Goal: Task Accomplishment & Management: Complete application form

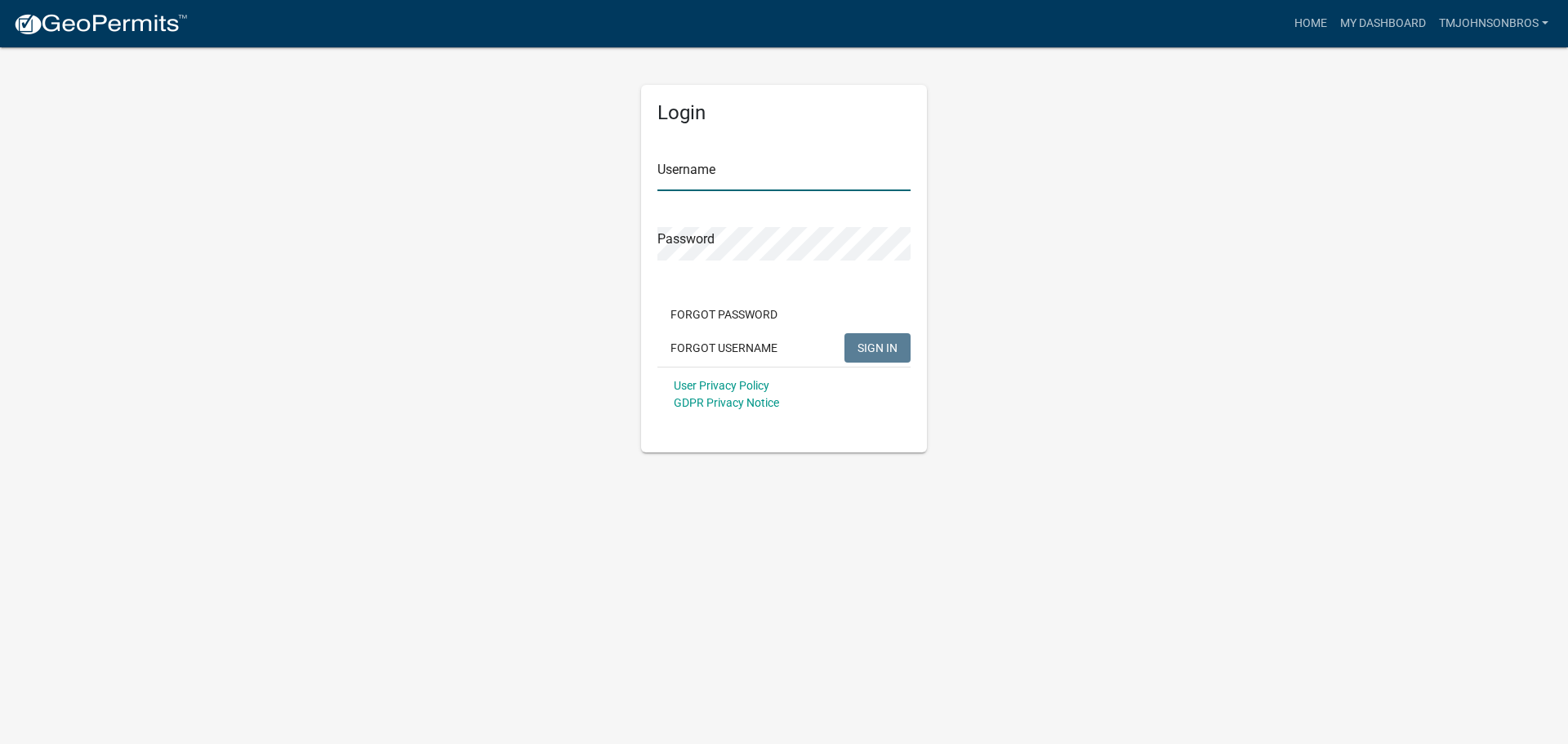
type input "TMJohnsonBros"
click at [866, 339] on button "SIGN IN" at bounding box center [877, 348] width 66 height 29
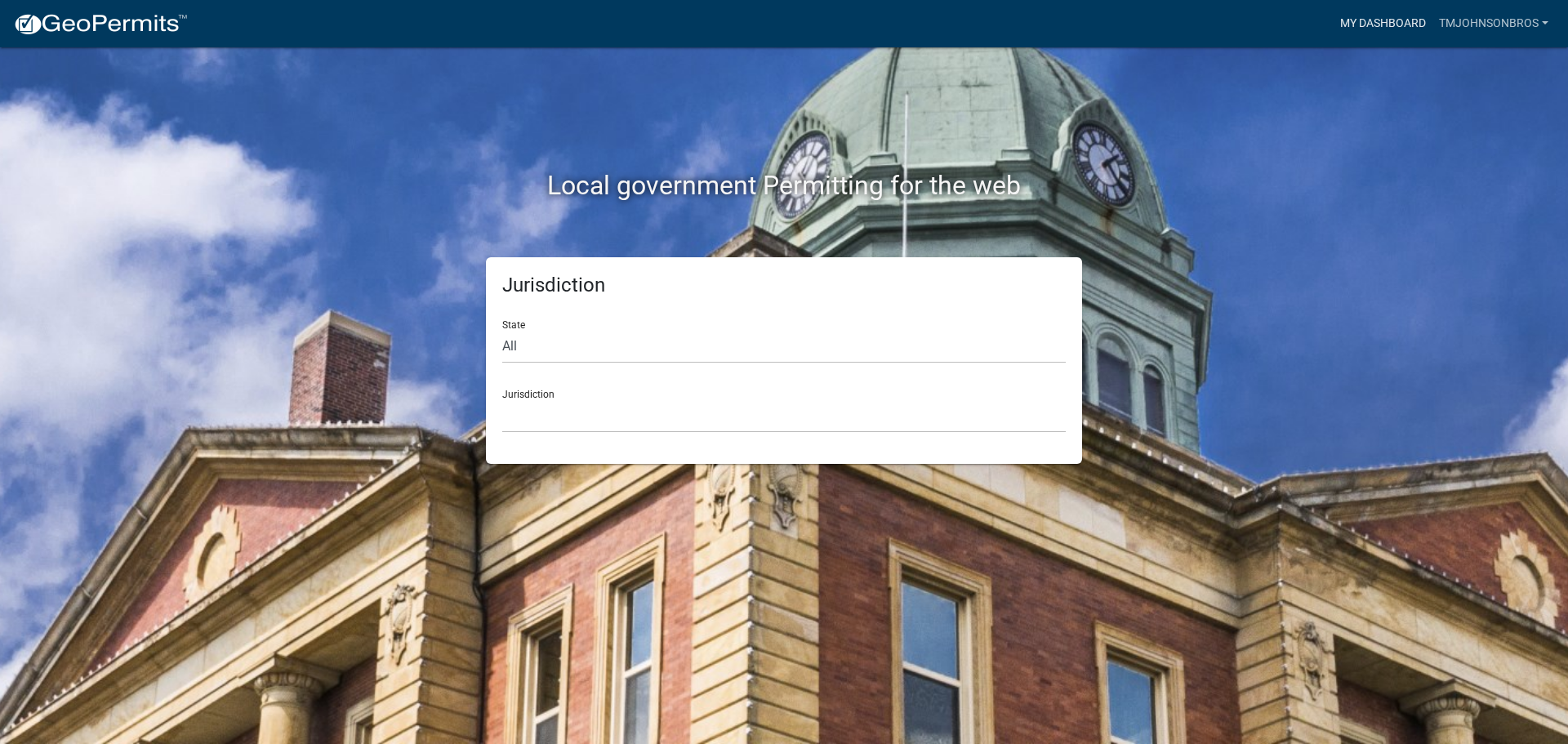
click at [1338, 26] on link "My Dashboard" at bounding box center [1383, 24] width 99 height 31
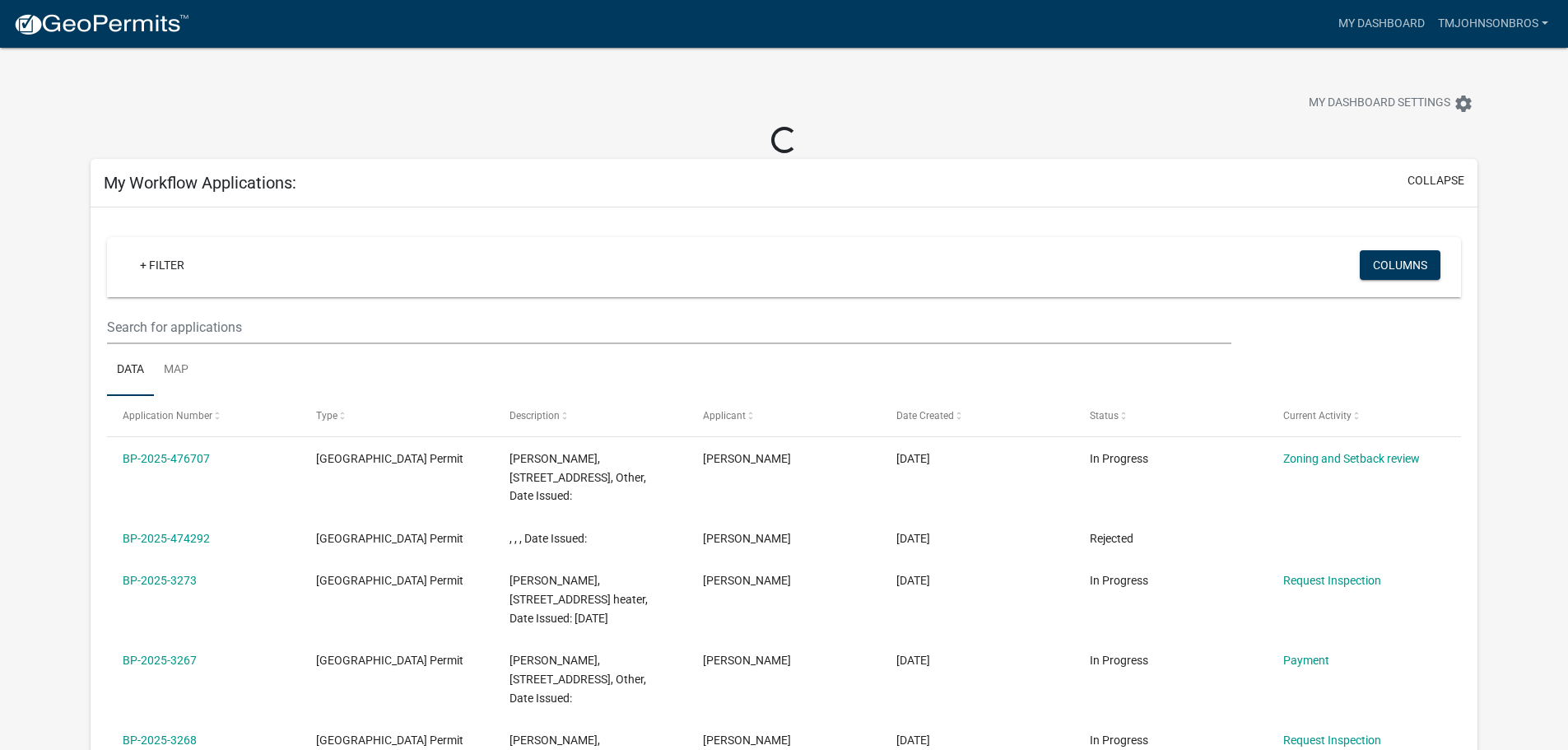
click at [58, 17] on img at bounding box center [101, 25] width 176 height 25
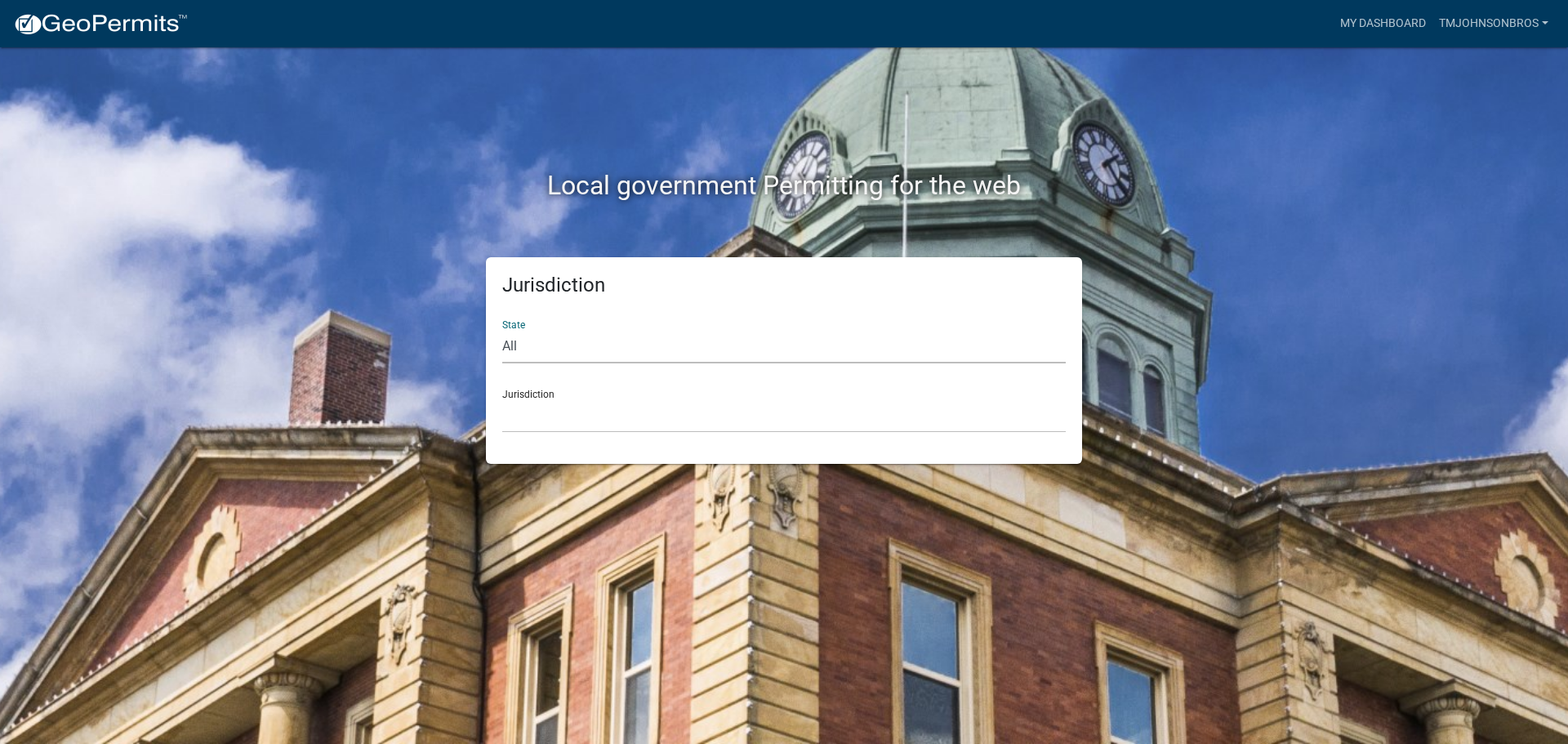
click at [657, 350] on select "All [US_STATE] [US_STATE] [US_STATE] [US_STATE] [US_STATE] [US_STATE] [US_STATE…" at bounding box center [784, 346] width 563 height 34
select select "[US_STATE]"
click at [502, 330] on select "All [US_STATE] [US_STATE] [US_STATE] [US_STATE] [US_STATE] [US_STATE] [US_STATE…" at bounding box center [784, 346] width 563 height 34
click at [629, 422] on select "[GEOGRAPHIC_DATA], [US_STATE] [GEOGRAPHIC_DATA], [US_STATE] [GEOGRAPHIC_DATA], …" at bounding box center [784, 416] width 563 height 34
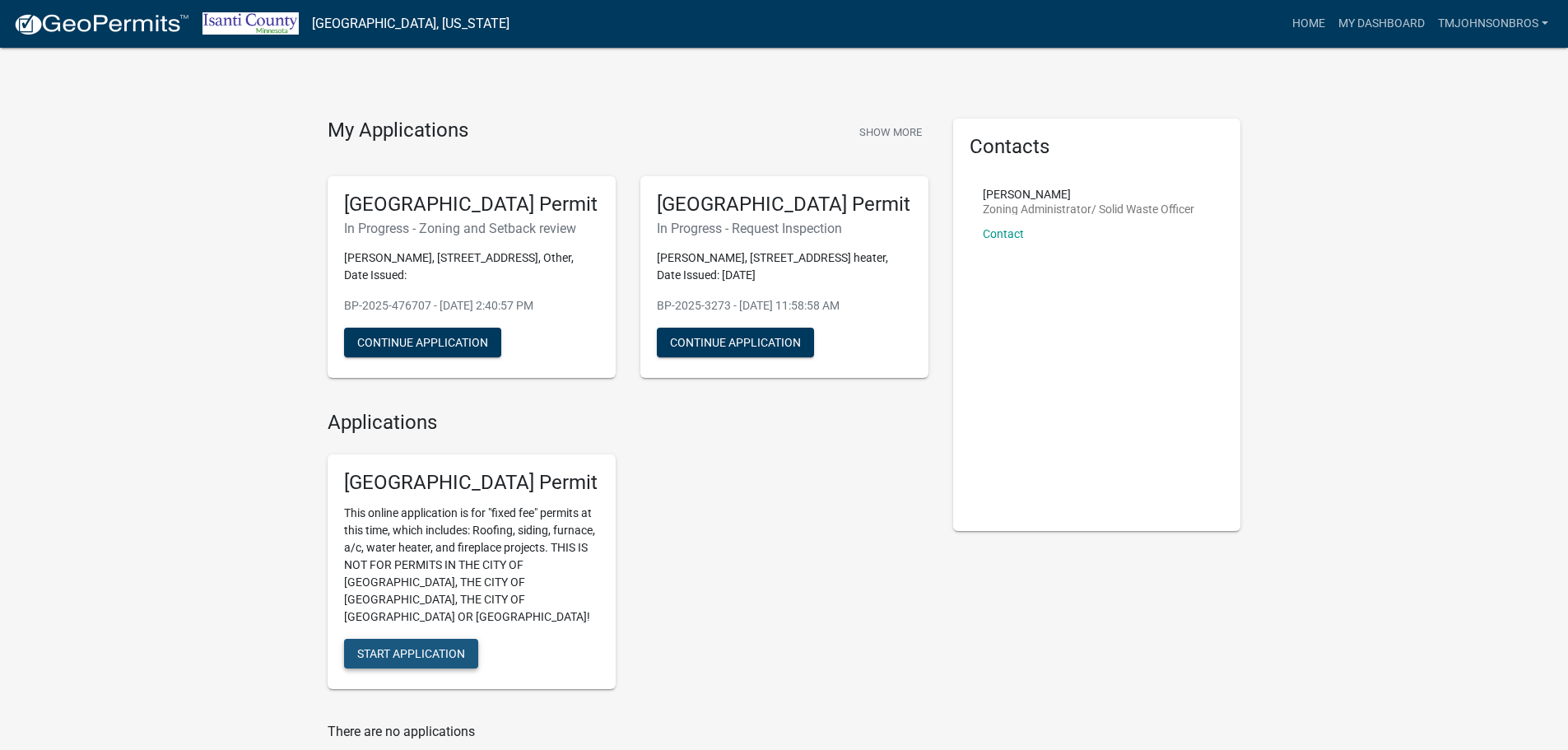
click at [412, 647] on span "Start Application" at bounding box center [411, 653] width 108 height 13
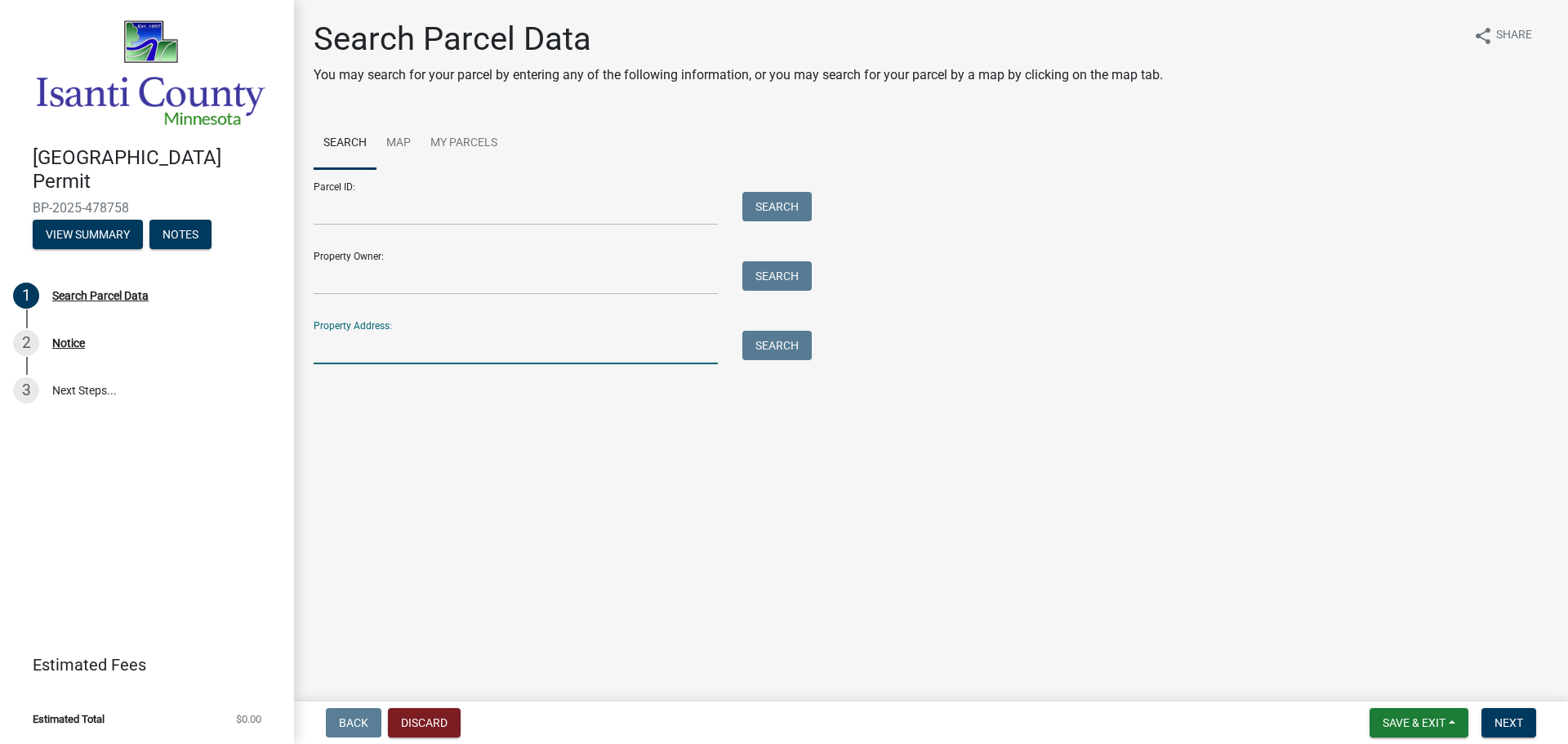
click at [346, 352] on input "Property Address:" at bounding box center [516, 347] width 404 height 34
type input "1176 290TH"
click at [779, 353] on button "Search" at bounding box center [777, 345] width 70 height 29
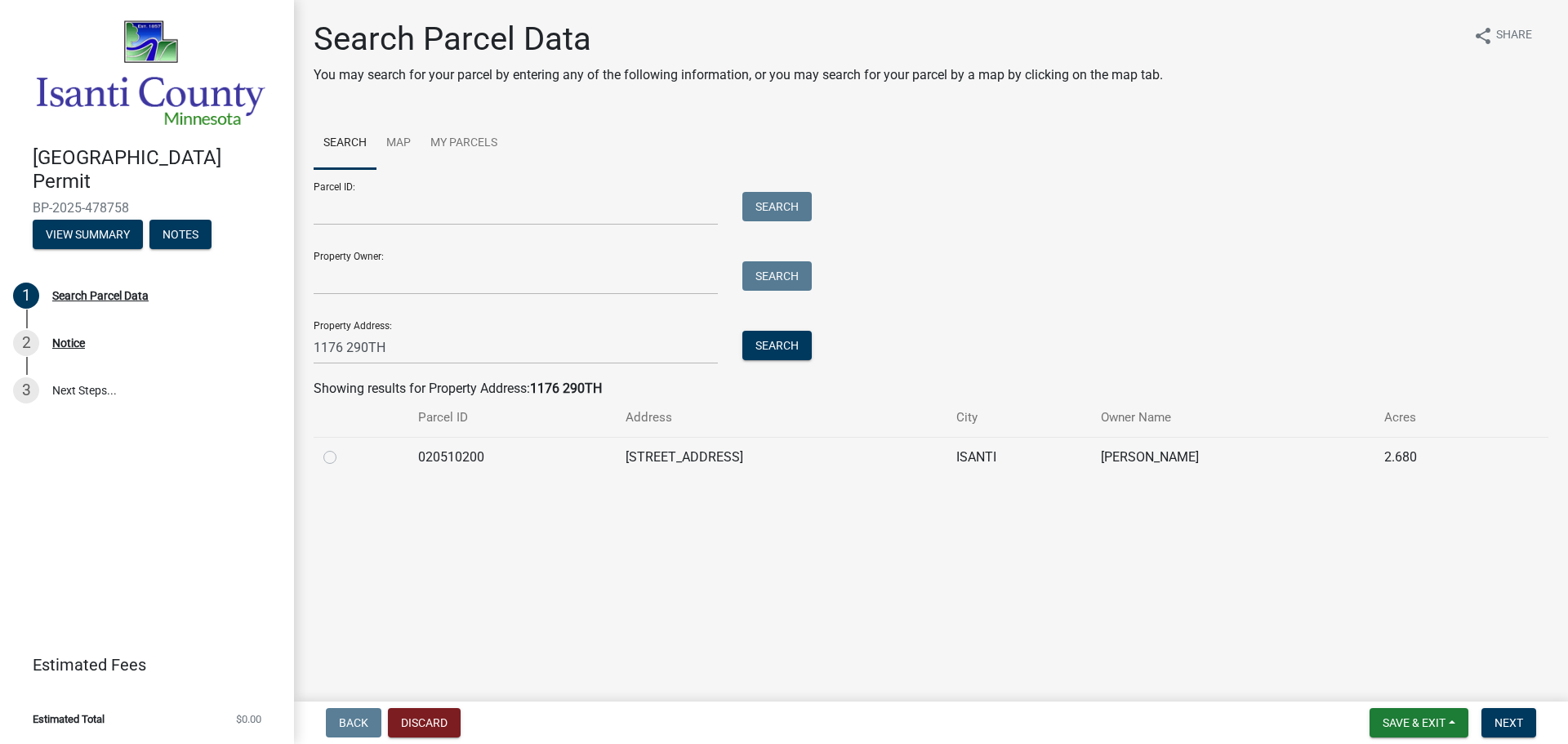
click at [343, 448] on label at bounding box center [343, 448] width 0 height 0
click at [343, 458] on input "radio" at bounding box center [348, 453] width 11 height 11
radio input "true"
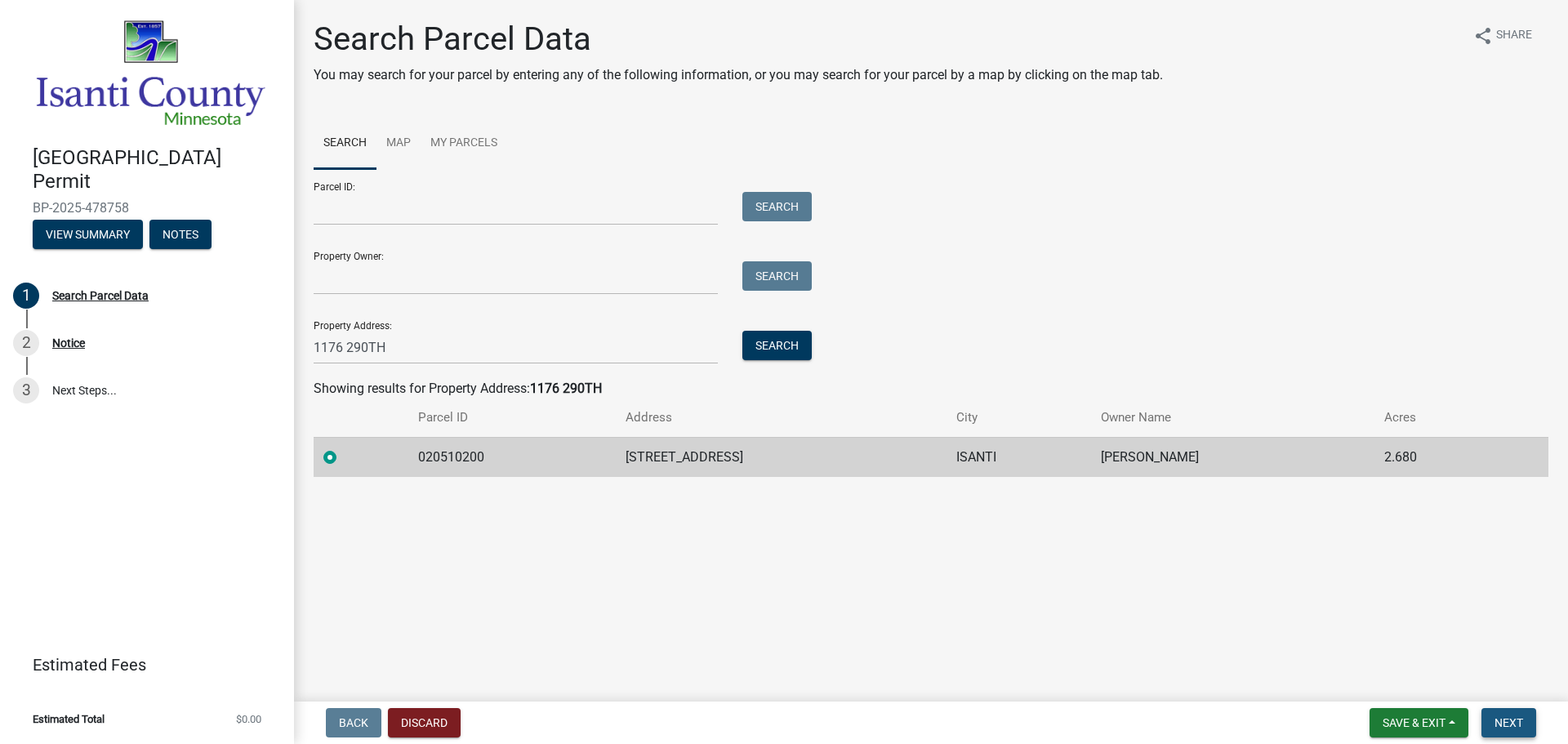
click at [1505, 727] on span "Next" at bounding box center [1508, 723] width 29 height 13
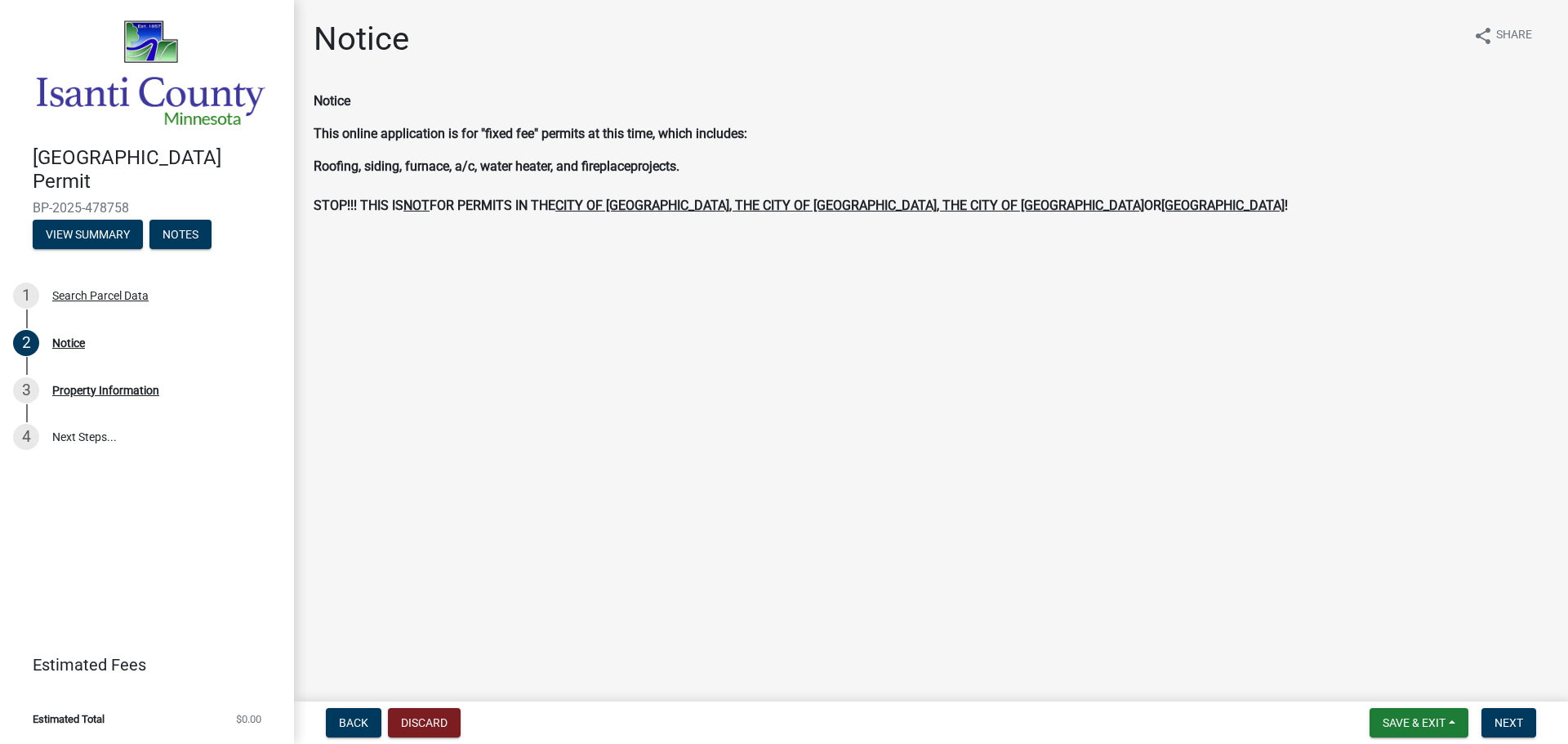
click at [757, 431] on main "Notice share Share Notice This online application is for "fixed fee" permits at…" at bounding box center [931, 347] width 1274 height 695
click at [1493, 719] on button "Next" at bounding box center [1508, 723] width 55 height 29
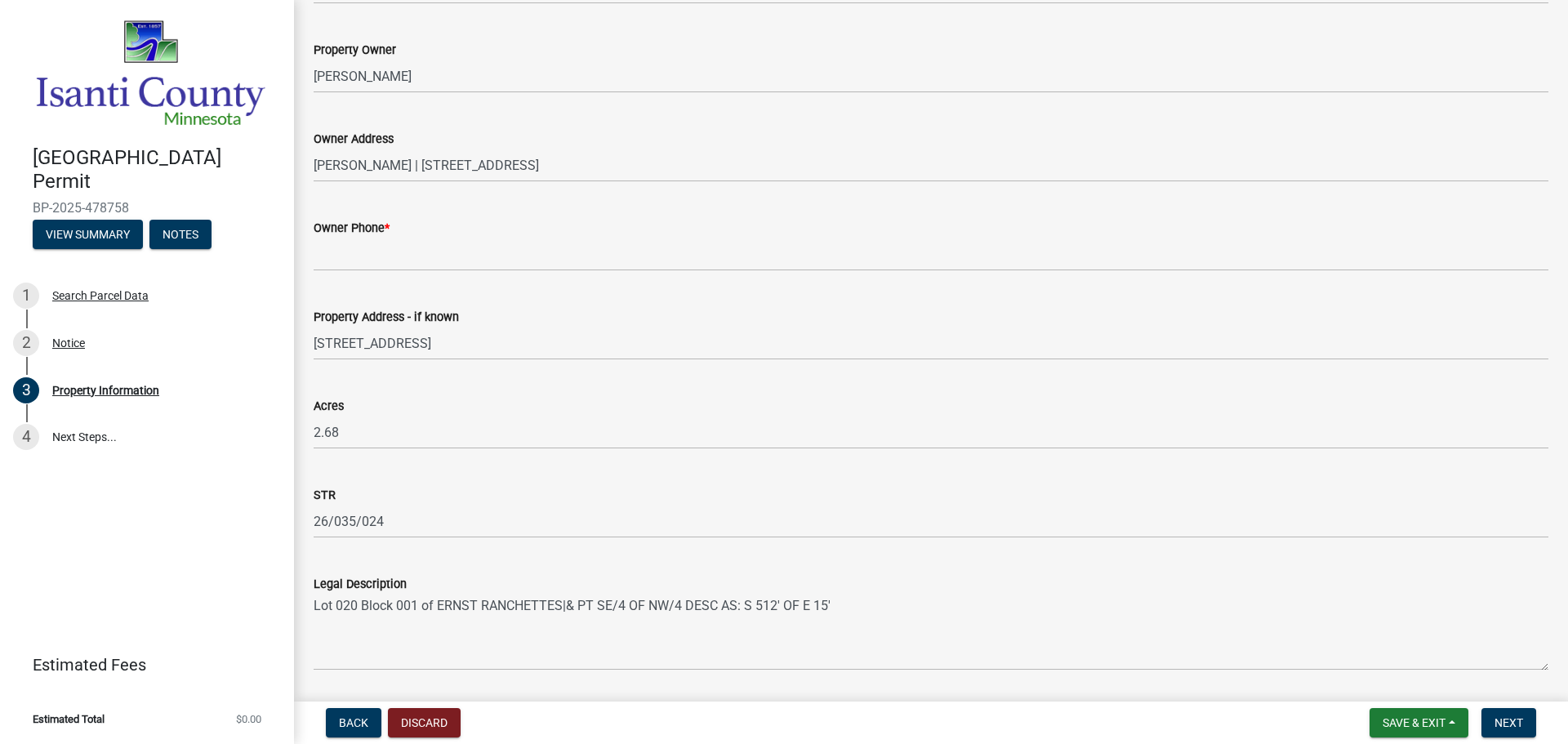
scroll to position [402, 0]
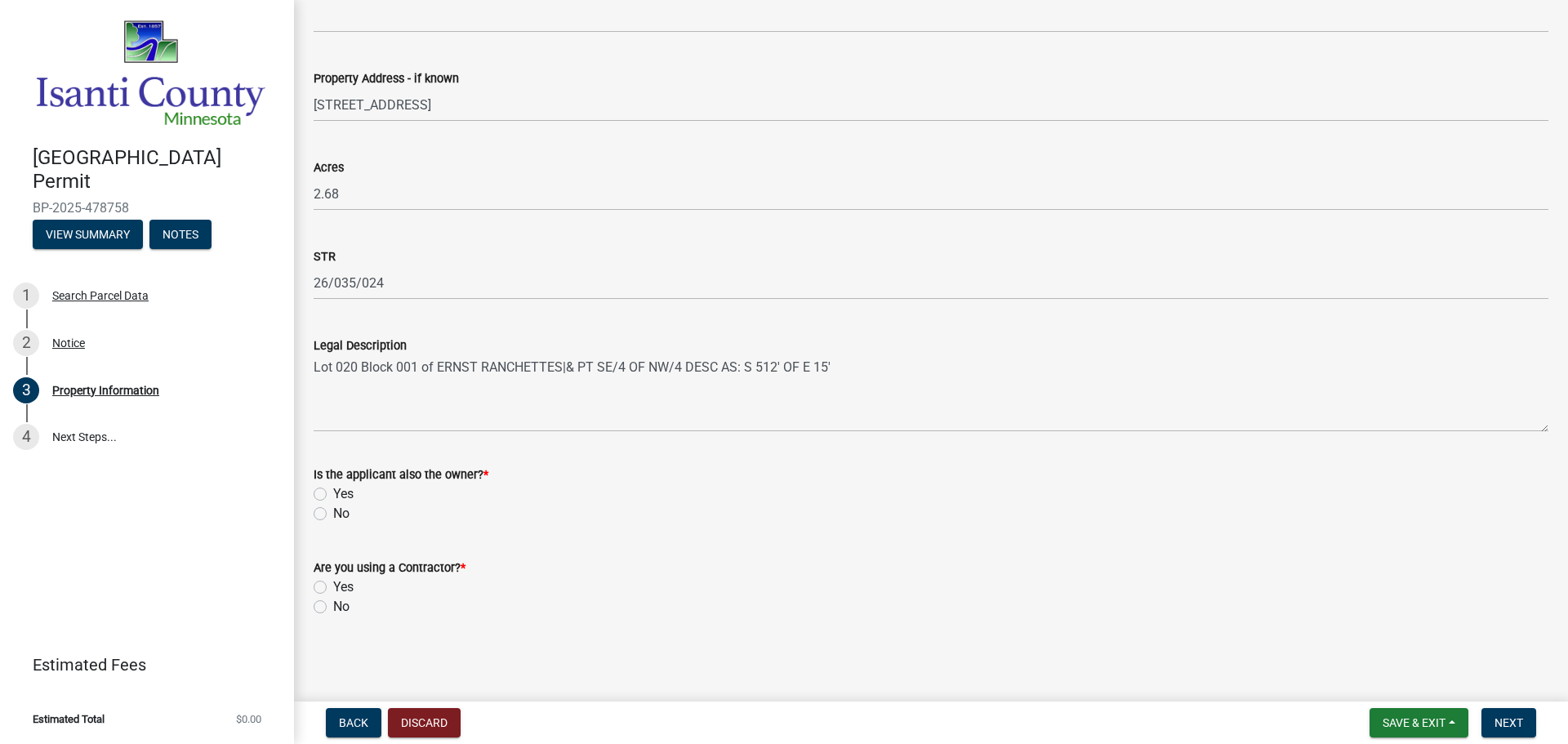
click at [333, 514] on label "No" at bounding box center [341, 513] width 16 height 20
click at [333, 514] on input "No" at bounding box center [338, 508] width 11 height 11
radio input "true"
click at [333, 588] on label "Yes" at bounding box center [343, 587] width 20 height 20
click at [333, 588] on input "Yes" at bounding box center [338, 582] width 11 height 11
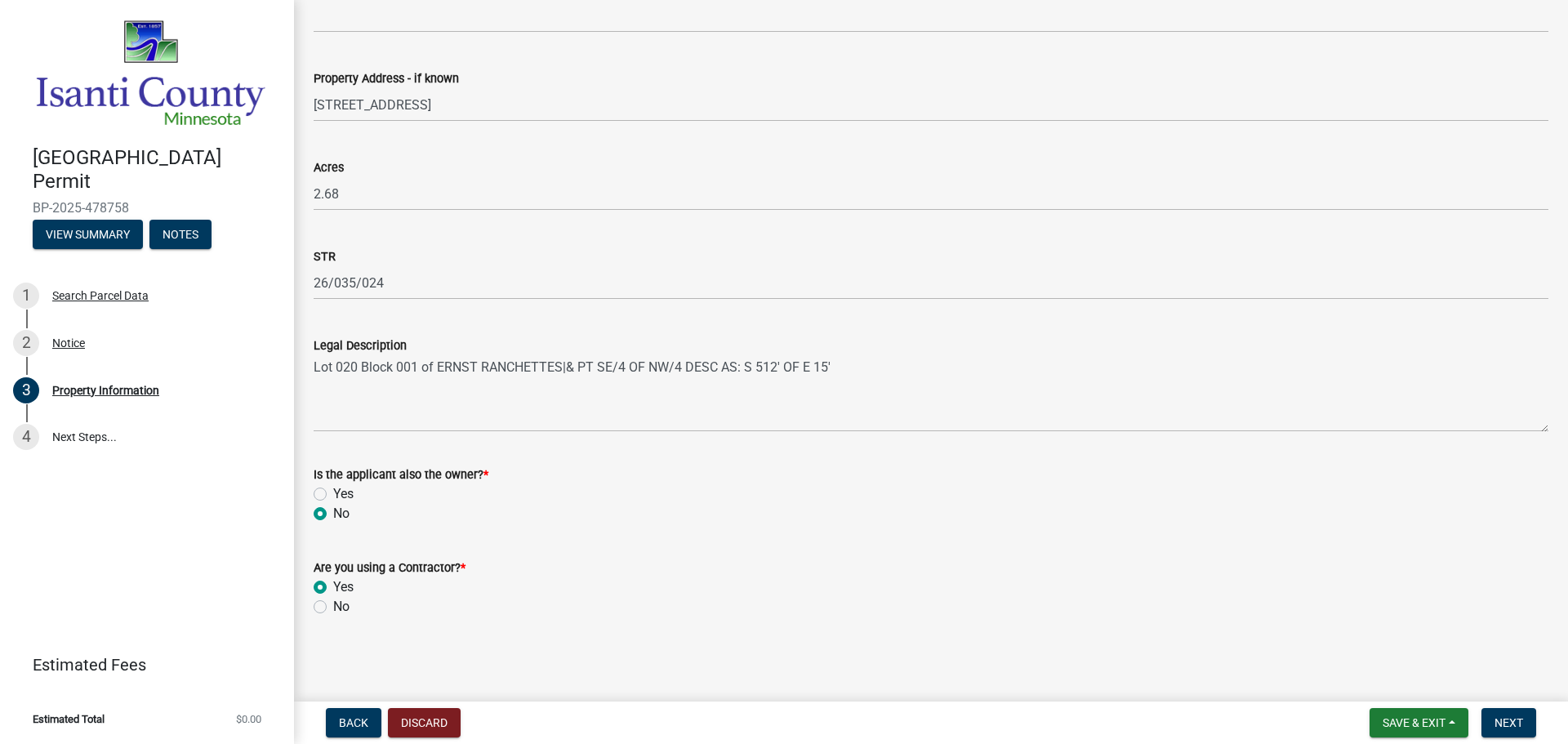
radio input "true"
click at [333, 610] on label "No" at bounding box center [341, 606] width 16 height 20
click at [333, 607] on input "No" at bounding box center [338, 602] width 11 height 11
radio input "true"
click at [1521, 724] on span "Next" at bounding box center [1508, 723] width 29 height 13
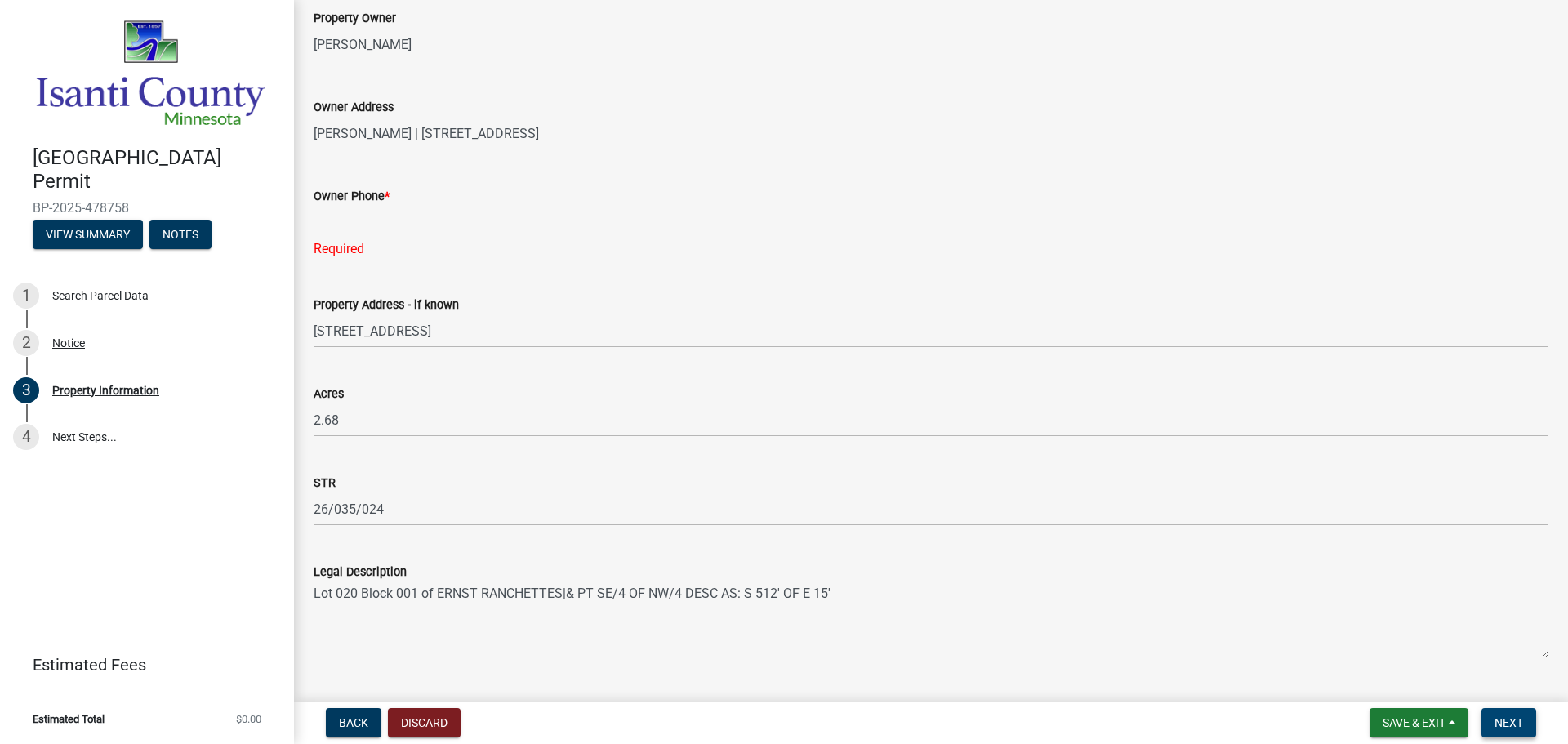
scroll to position [75, 0]
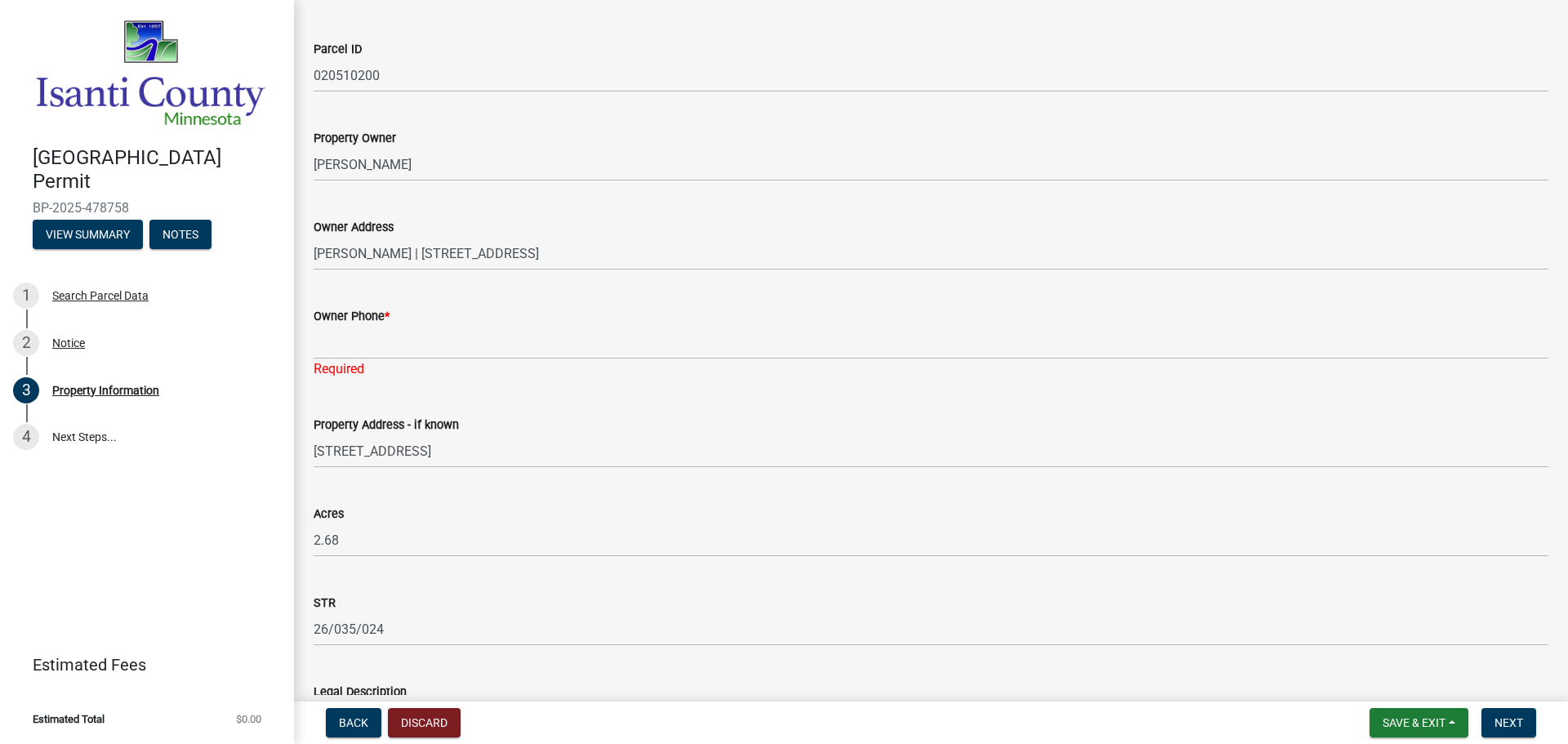
click at [468, 325] on div "Owner Phone *" at bounding box center [931, 316] width 1235 height 20
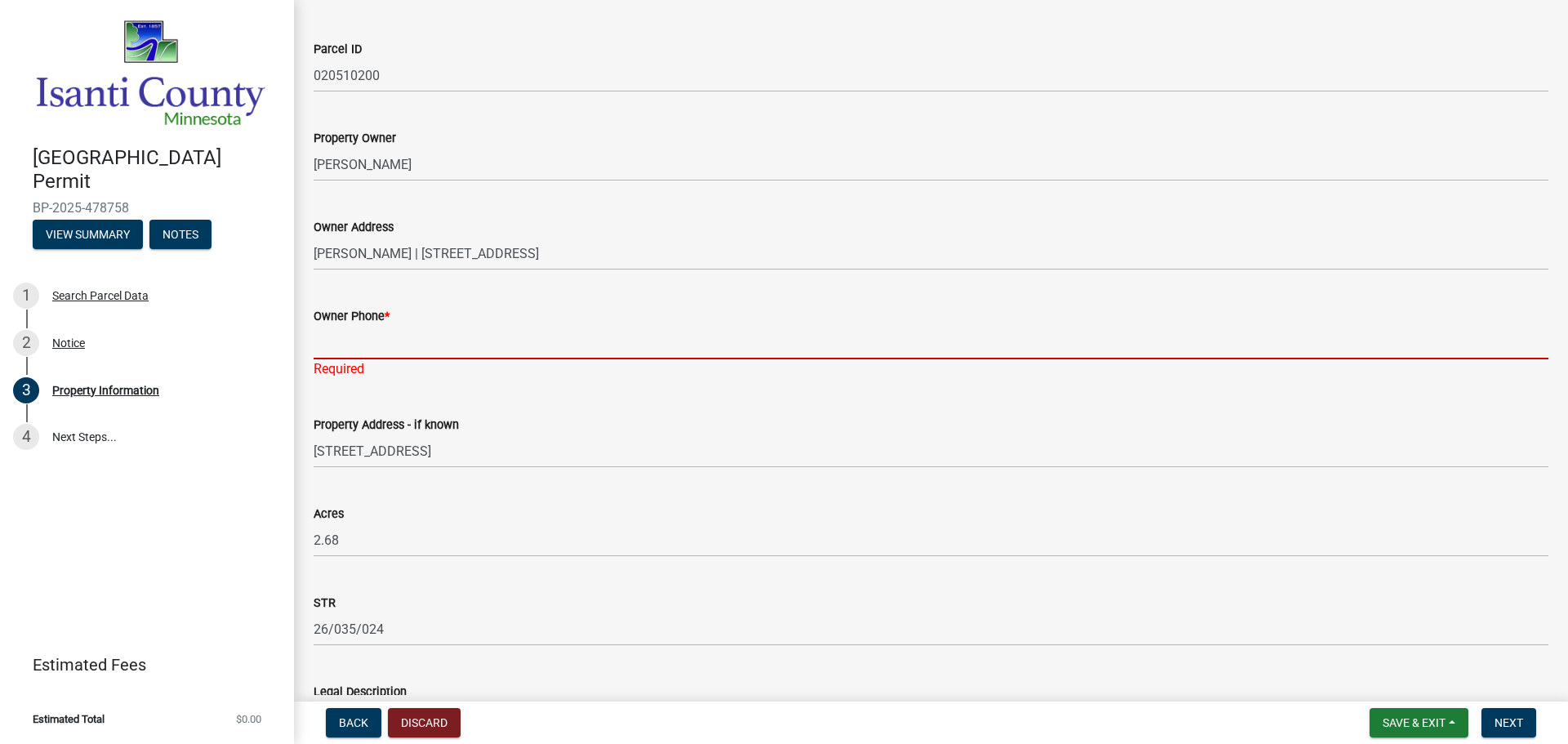
click at [472, 333] on input "Owner Phone *" at bounding box center [931, 342] width 1235 height 34
type input "7636893141"
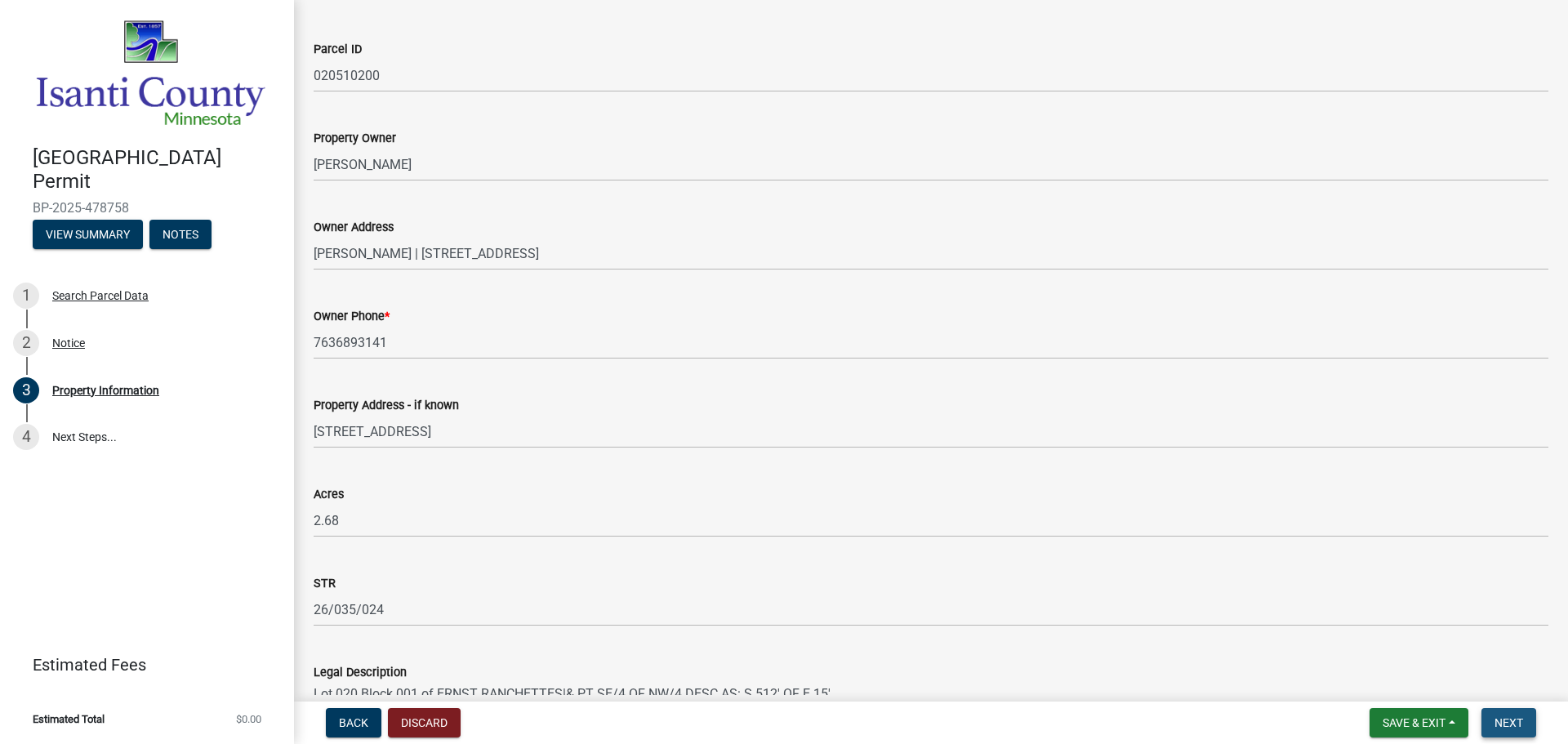
click at [1508, 724] on span "Next" at bounding box center [1508, 723] width 29 height 13
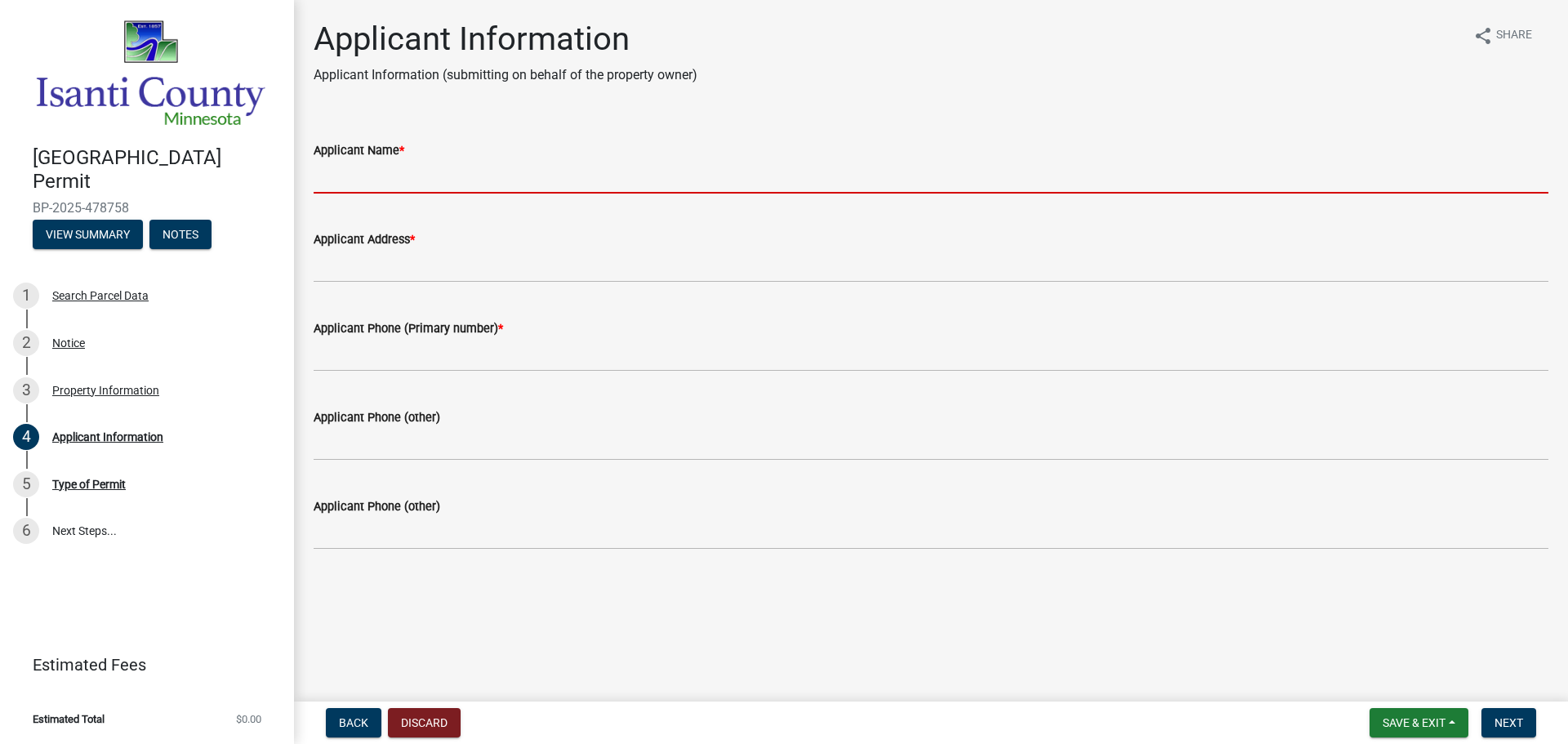
click at [477, 181] on input "Applicant Name *" at bounding box center [931, 176] width 1235 height 34
type input "[PERSON_NAME] BROS"
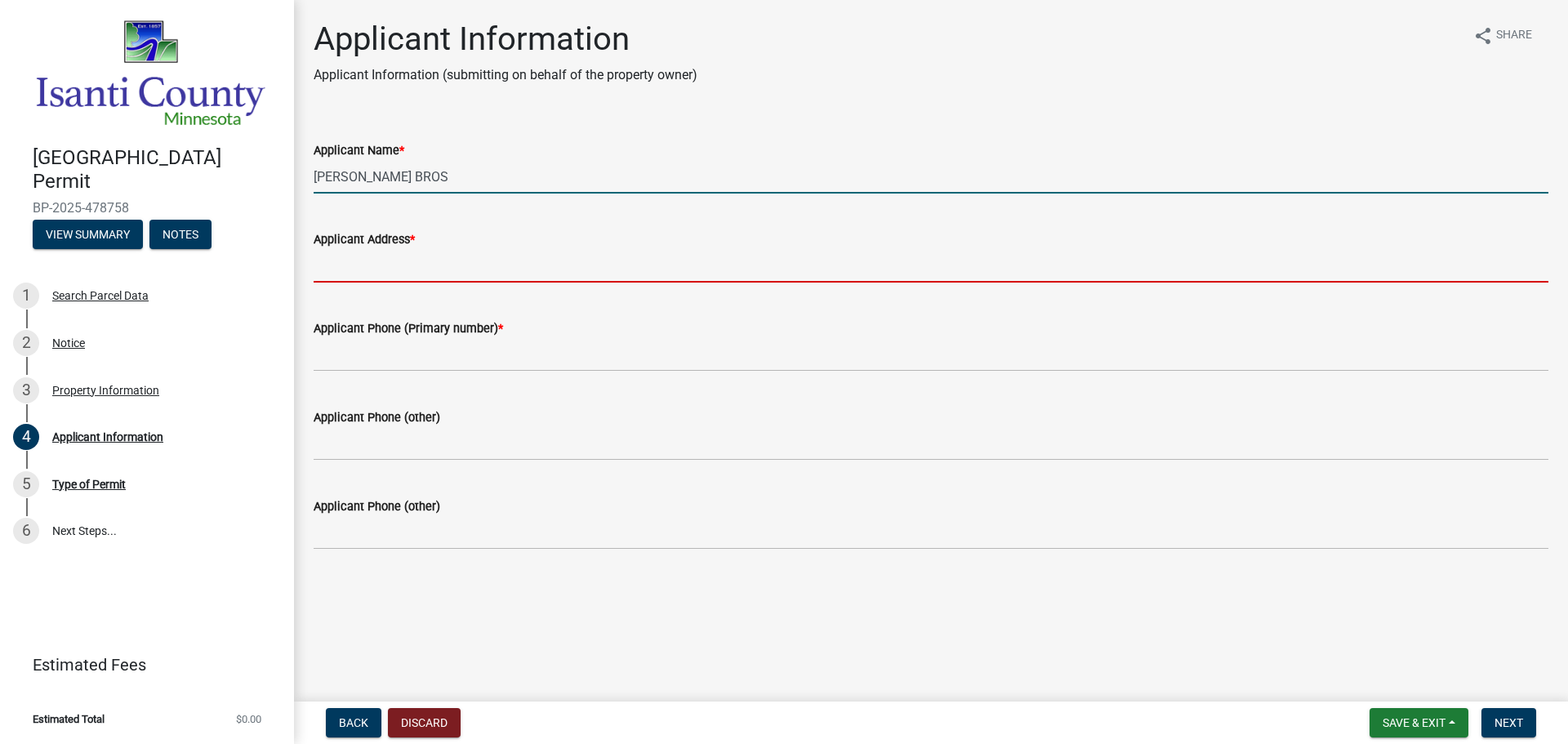
click at [451, 268] on input "Applicant Address *" at bounding box center [931, 265] width 1235 height 34
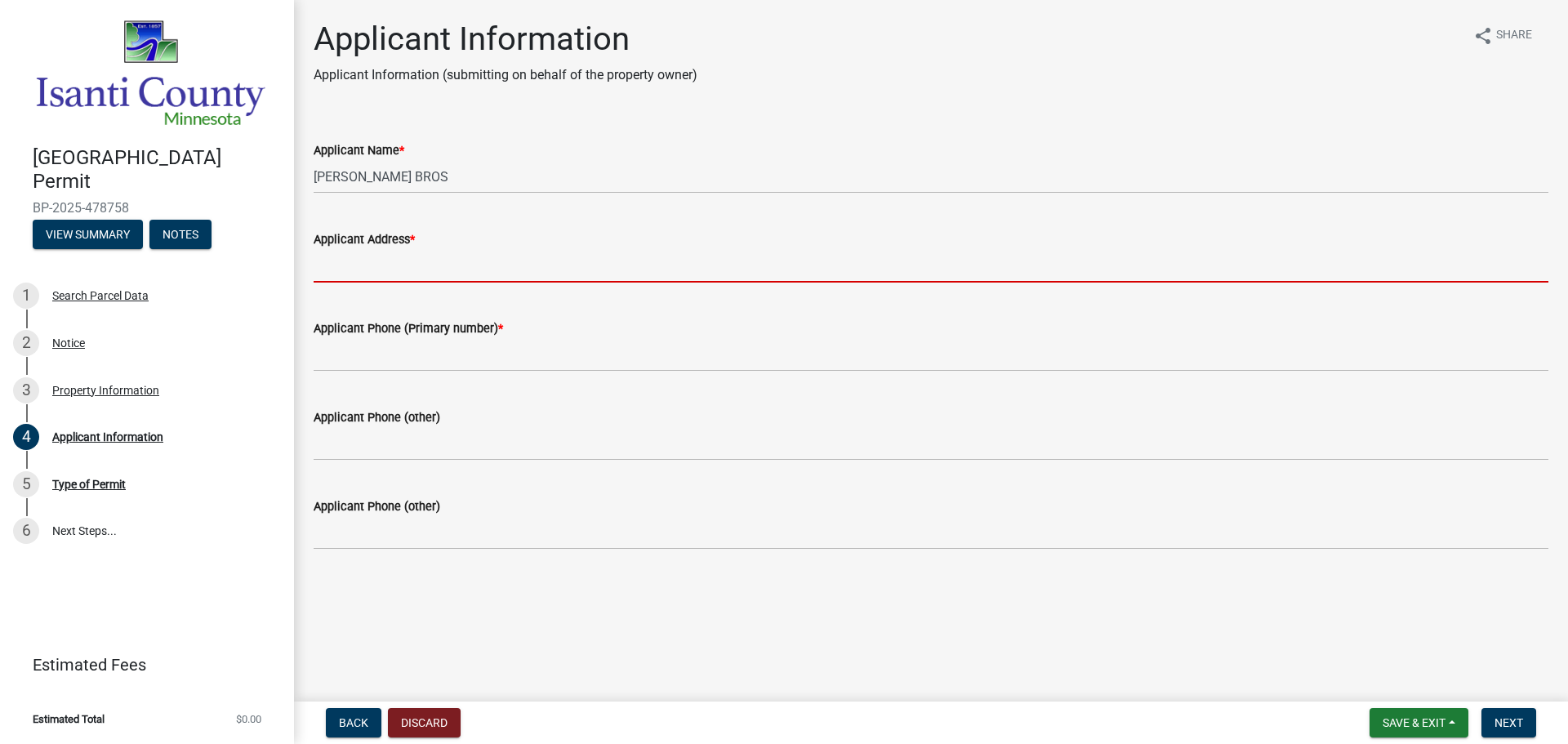
type input "37258 HWY 65 NE P.O. BOX 101Grandy, MN 55029"
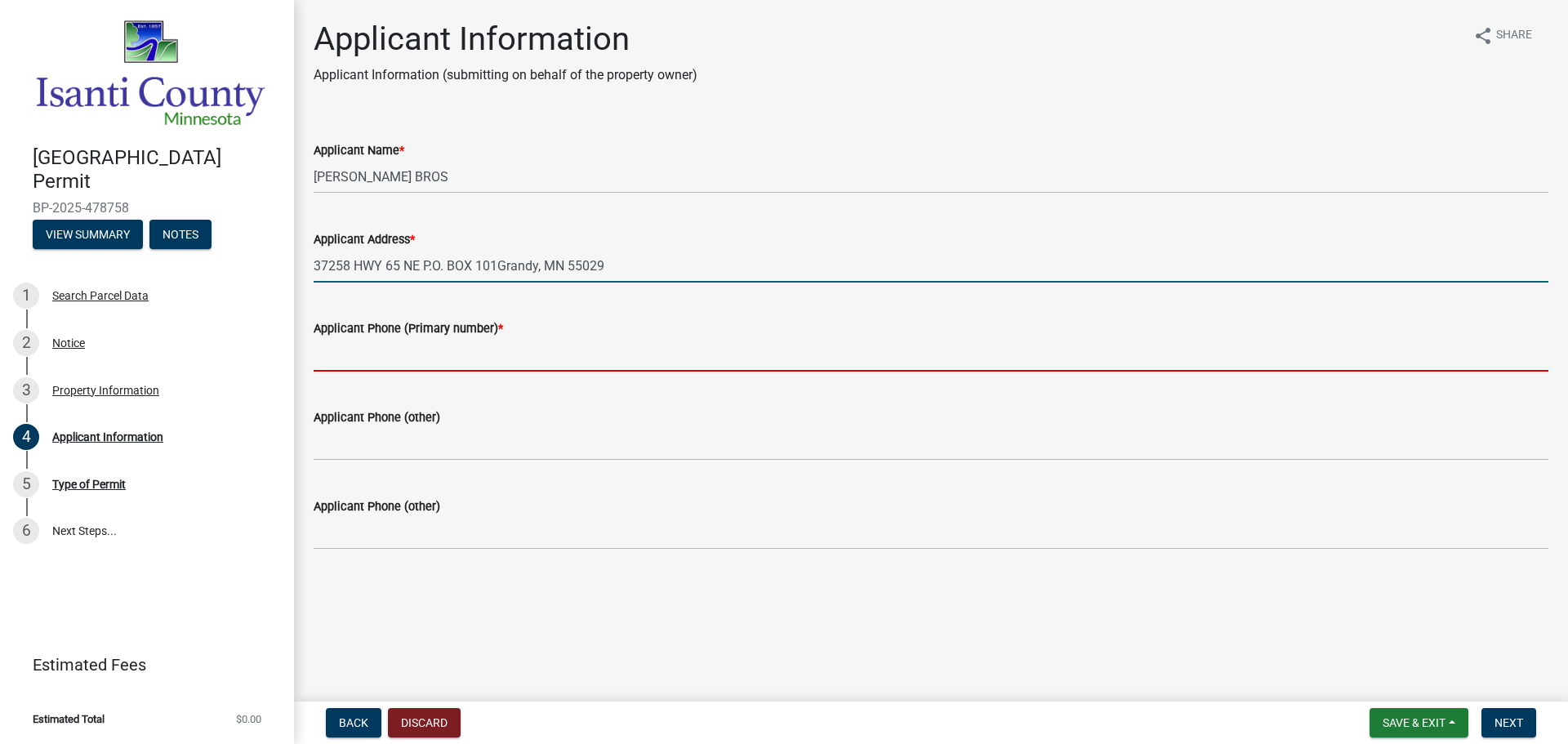
type input "7636893141"
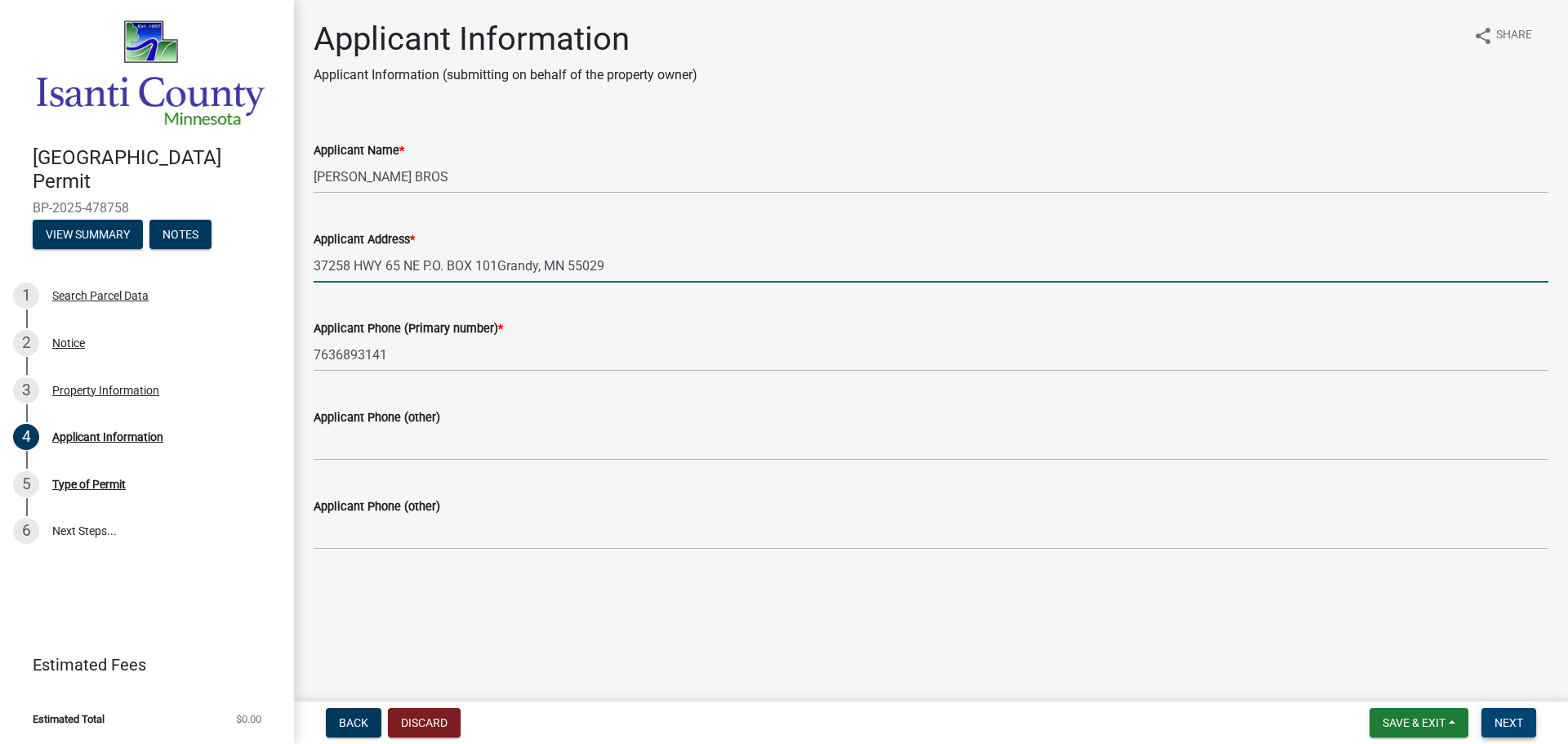
click at [1505, 732] on button "Next" at bounding box center [1508, 723] width 55 height 29
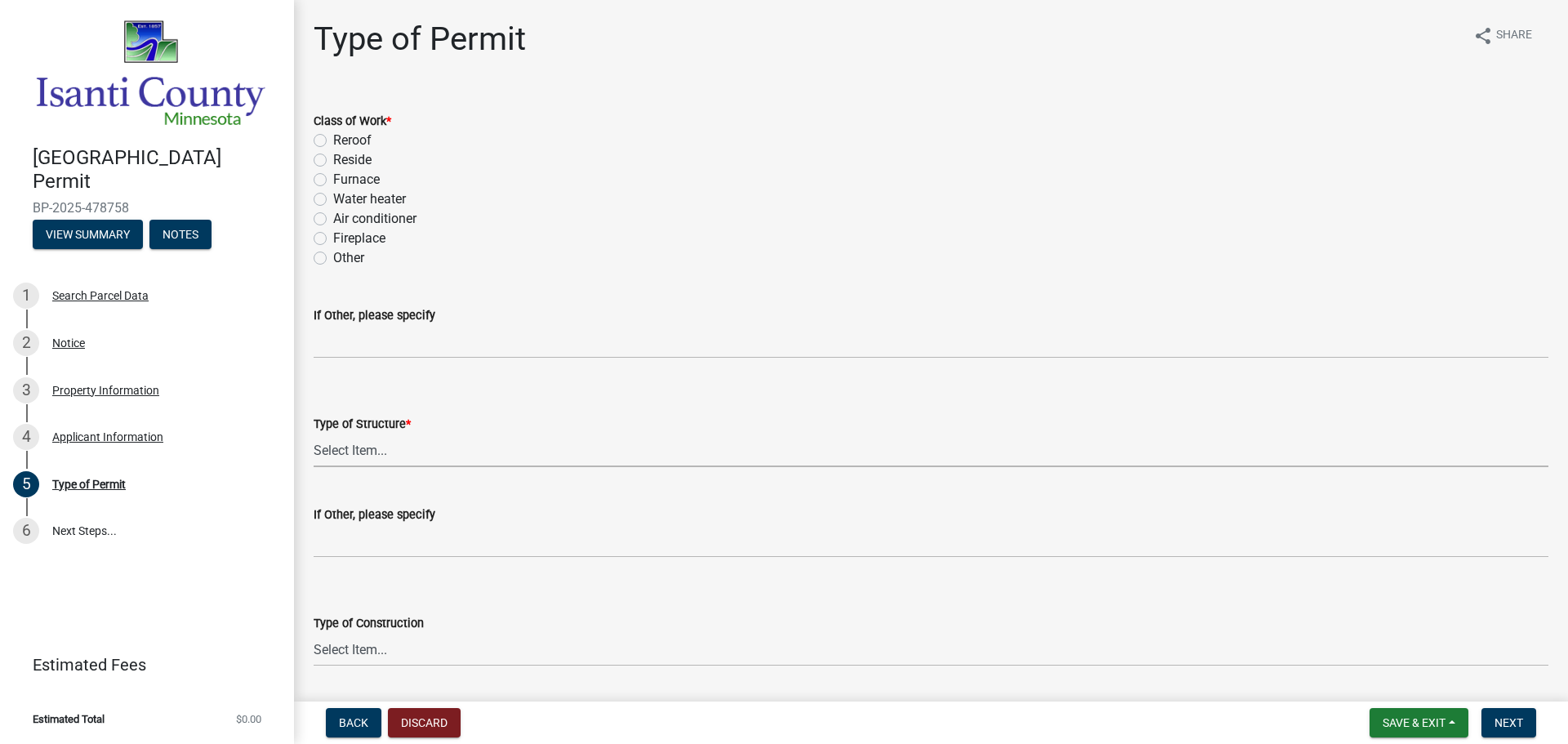
click at [489, 446] on select "Select Item... Accessory Commercial Single Family Agricultural Other N/A" at bounding box center [931, 450] width 1235 height 34
click at [314, 434] on select "Select Item... Accessory Commercial Single Family Agricultural Other N/A" at bounding box center [931, 450] width 1235 height 34
select select "eb4da8a3-282e-4d3e-a231-485219132635"
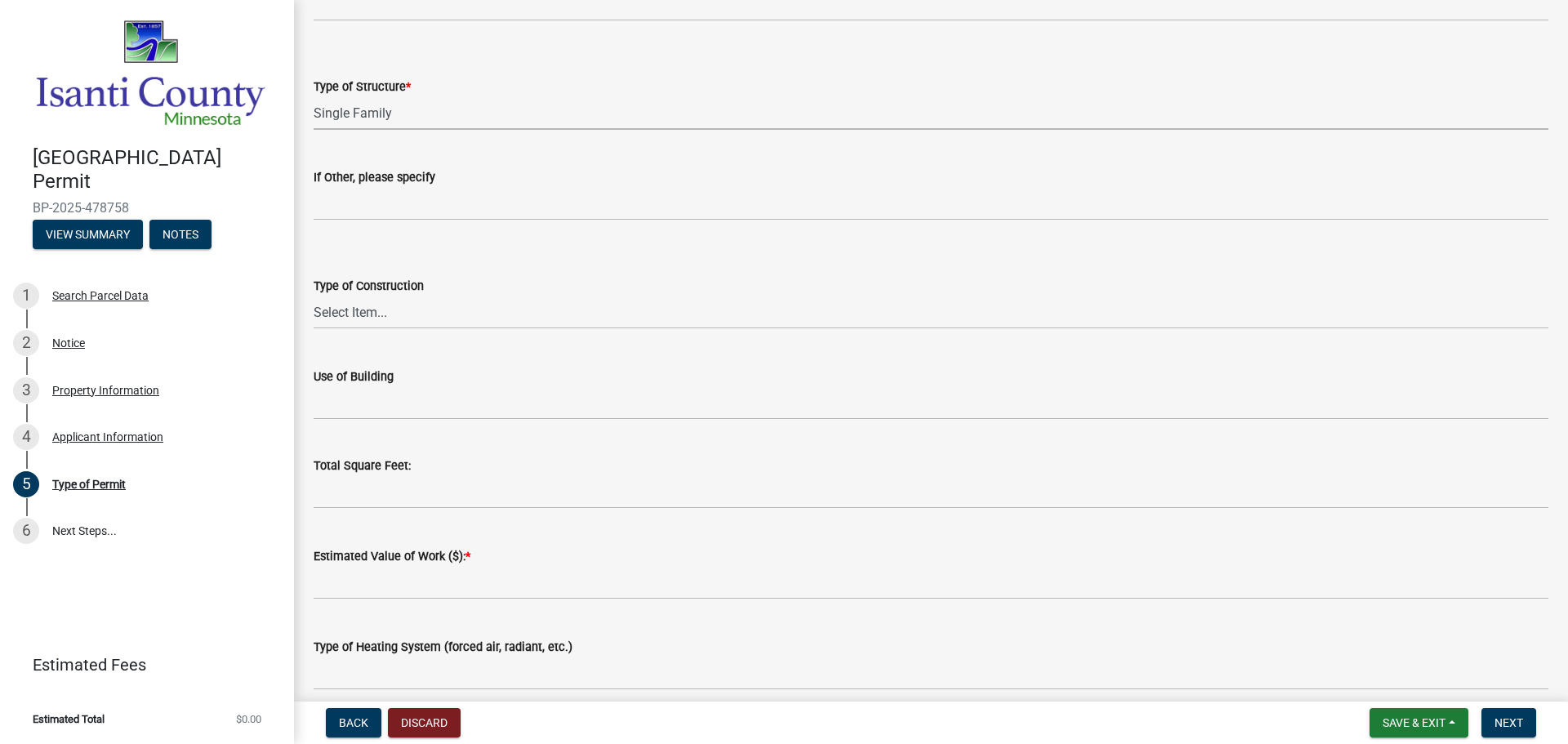
scroll to position [408, 0]
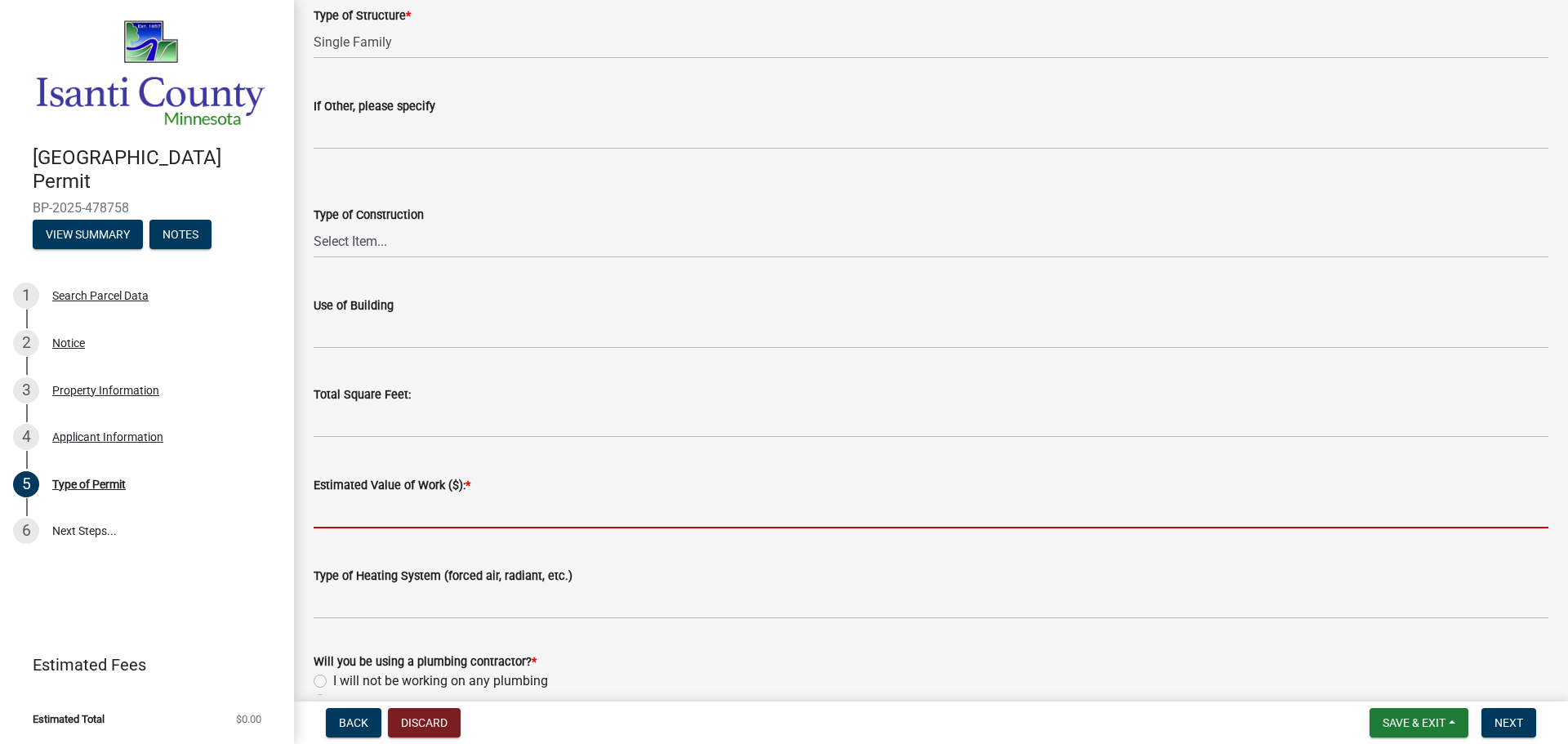
click at [501, 505] on input "text" at bounding box center [931, 511] width 1235 height 34
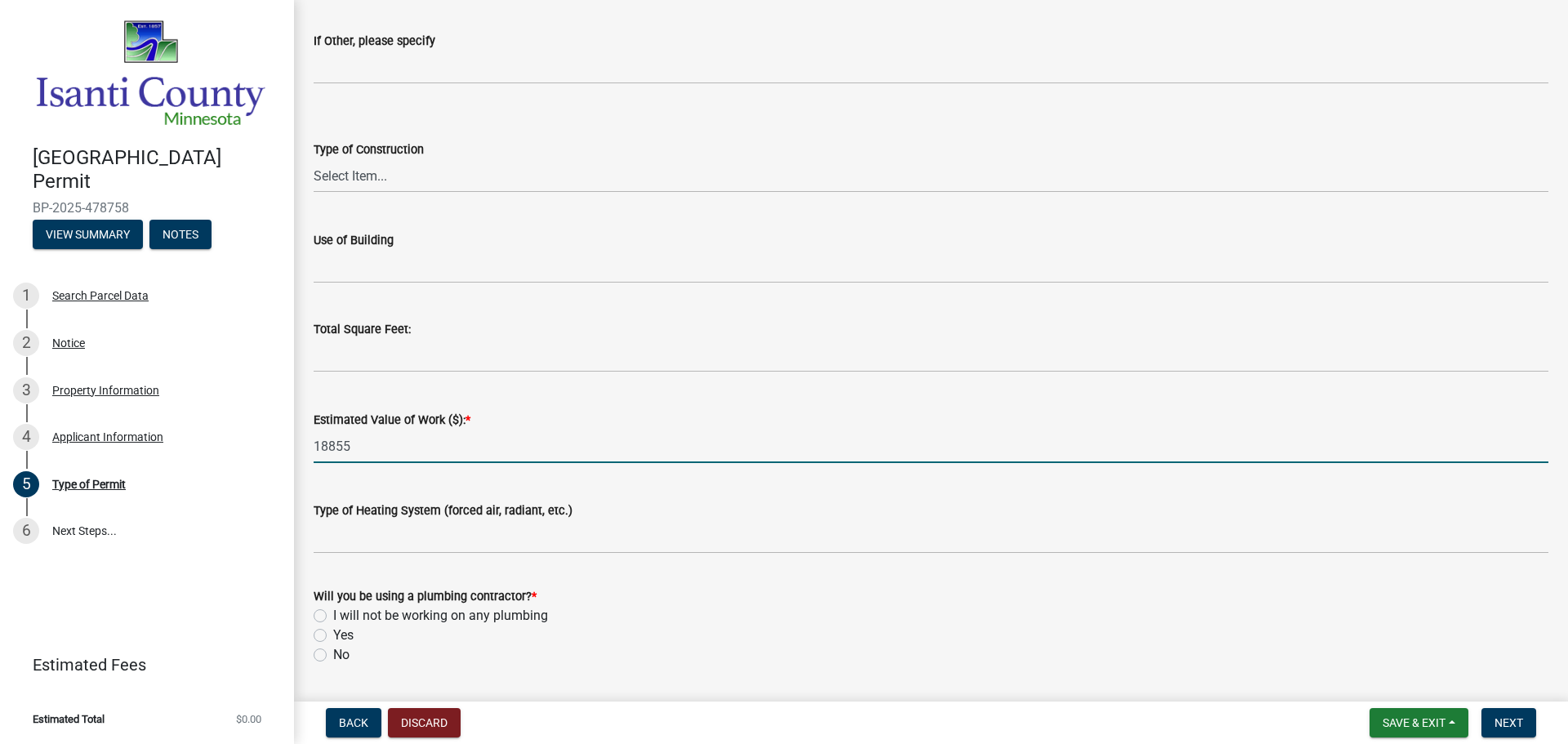
scroll to position [571, 0]
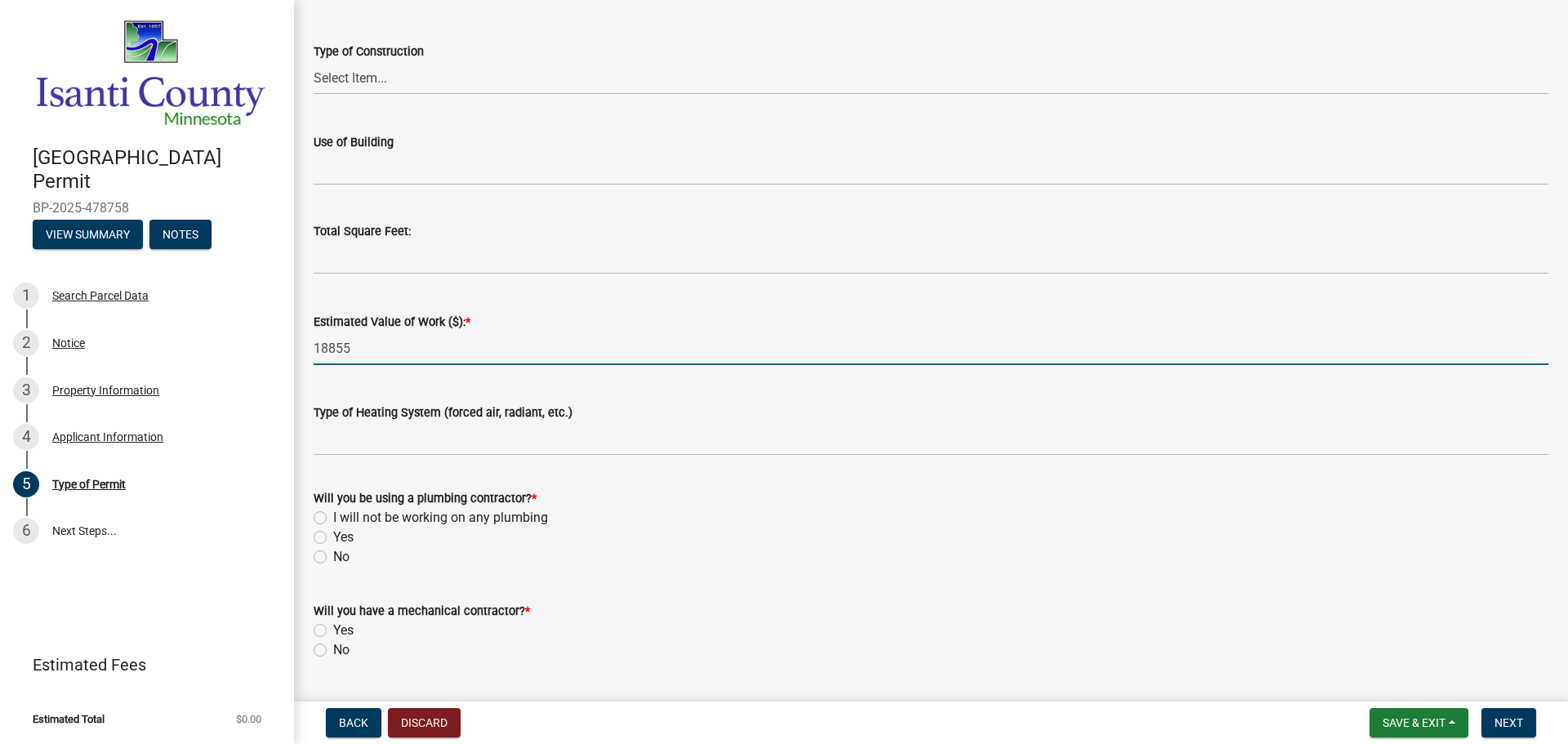
type input "18855"
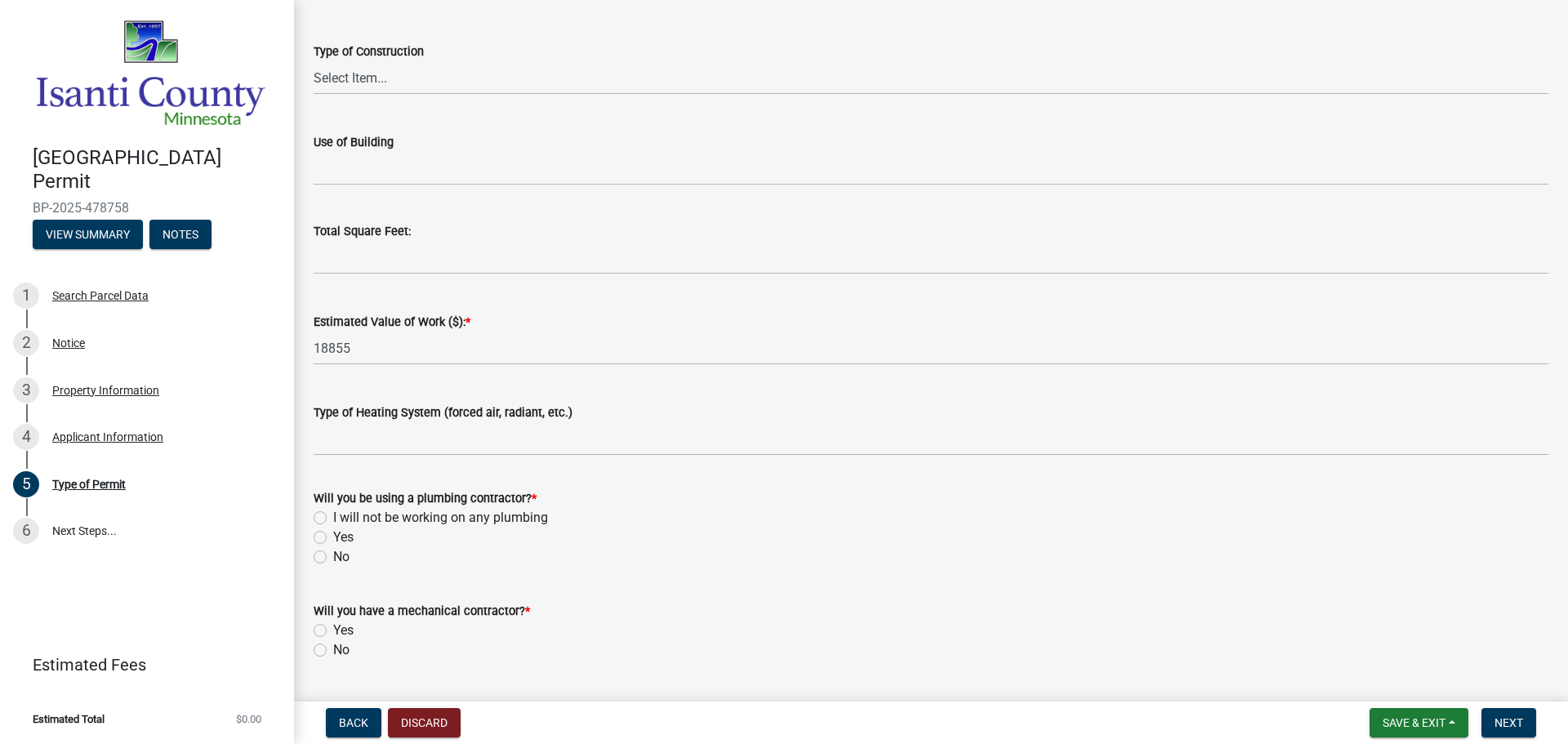
click at [333, 560] on label "No" at bounding box center [341, 557] width 16 height 20
click at [333, 557] on input "No" at bounding box center [338, 552] width 11 height 11
radio input "true"
click at [333, 631] on label "Yes" at bounding box center [343, 630] width 20 height 20
click at [333, 631] on input "Yes" at bounding box center [338, 625] width 11 height 11
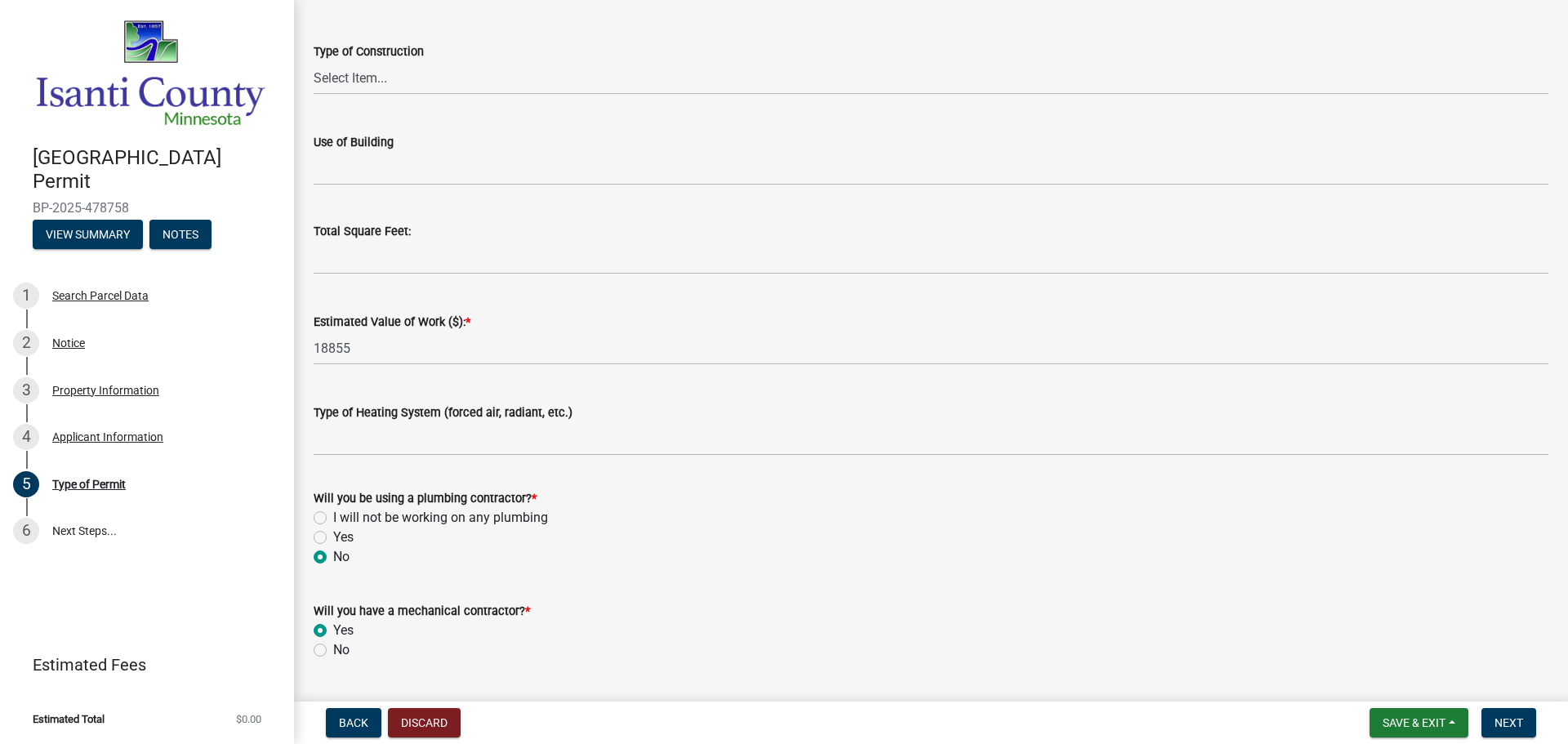
radio input "true"
click at [1518, 722] on span "Next" at bounding box center [1508, 723] width 29 height 13
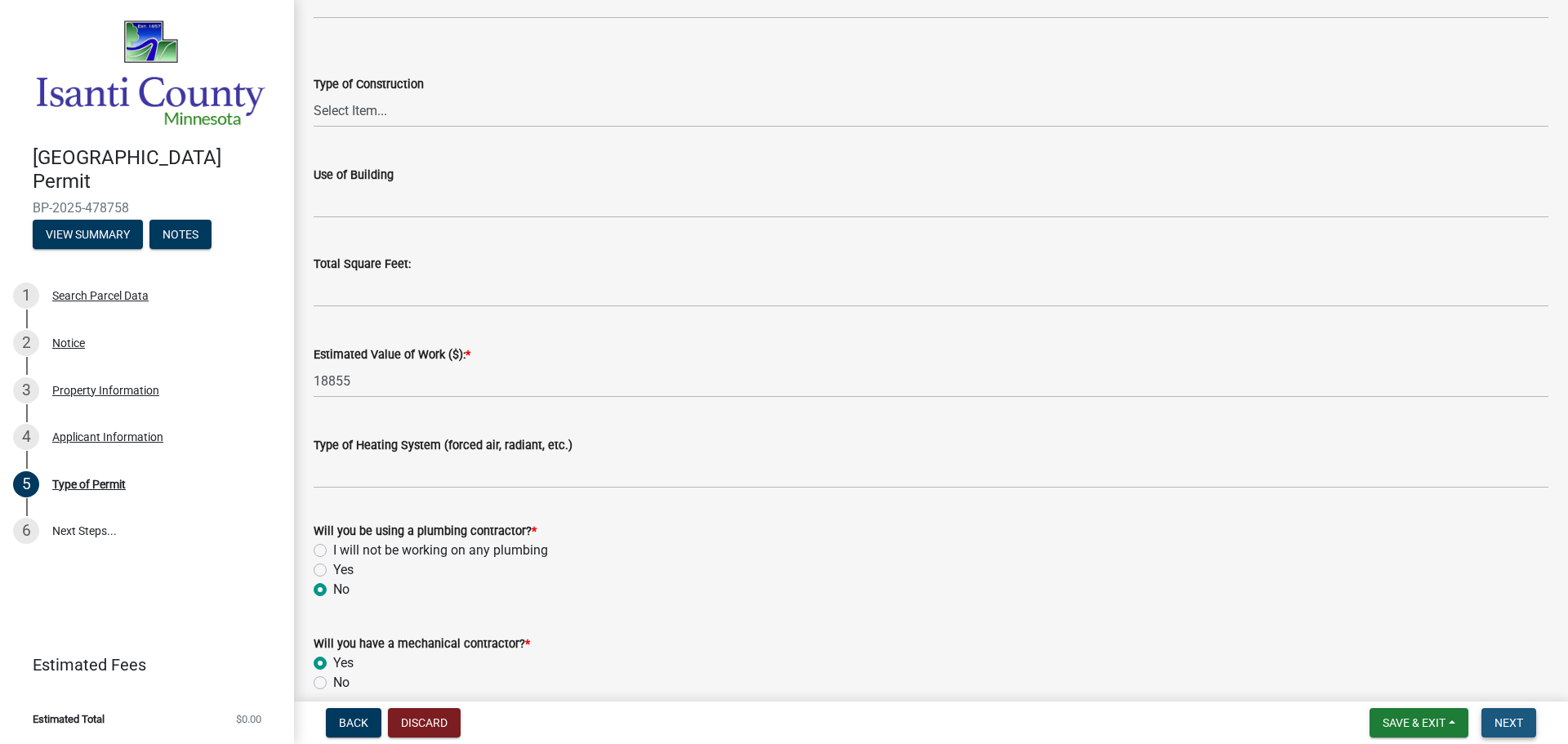
scroll to position [604, 0]
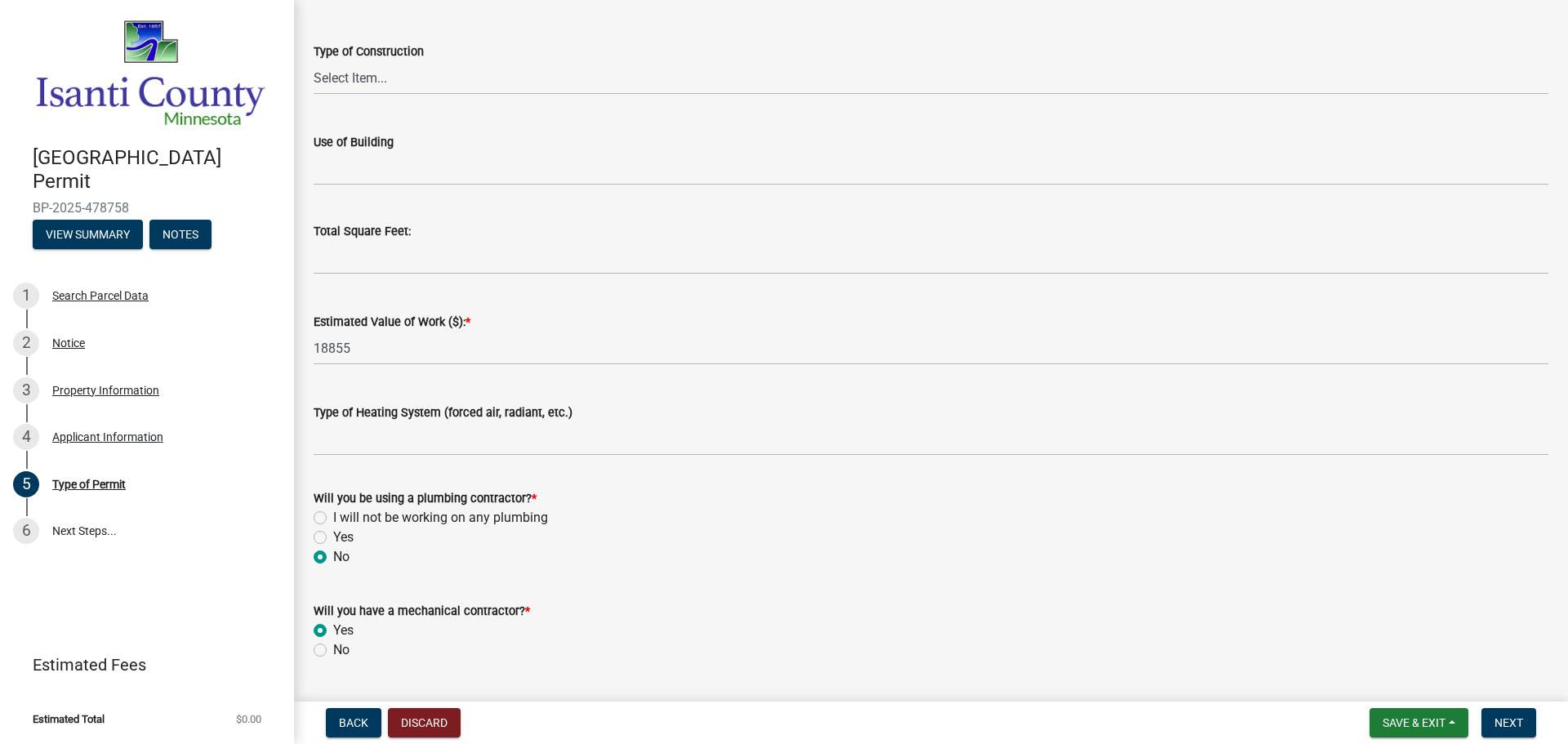
click at [699, 602] on div "Will you have a mechanical contractor? *" at bounding box center [931, 611] width 1235 height 20
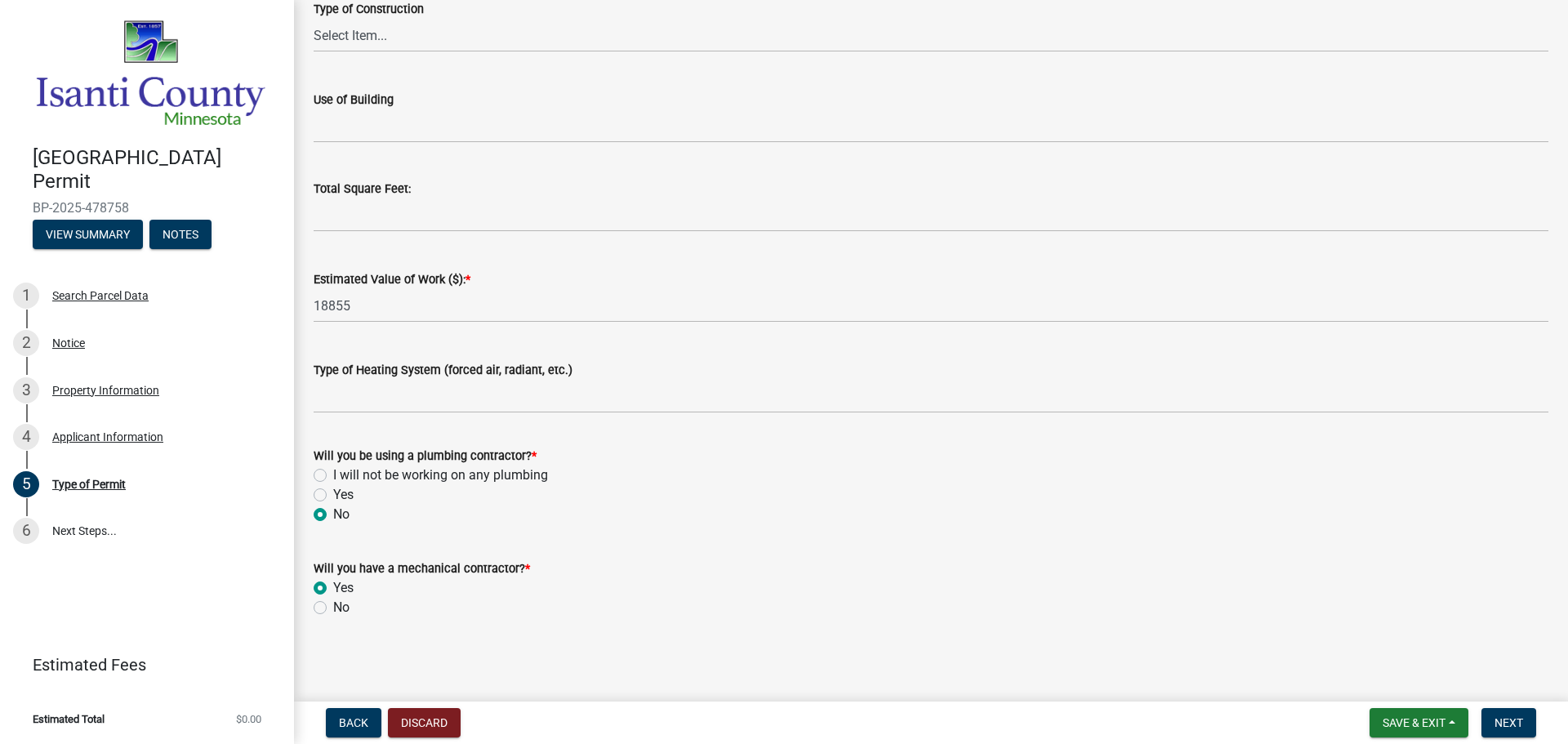
scroll to position [647, 0]
click at [1493, 726] on button "Next" at bounding box center [1508, 723] width 55 height 29
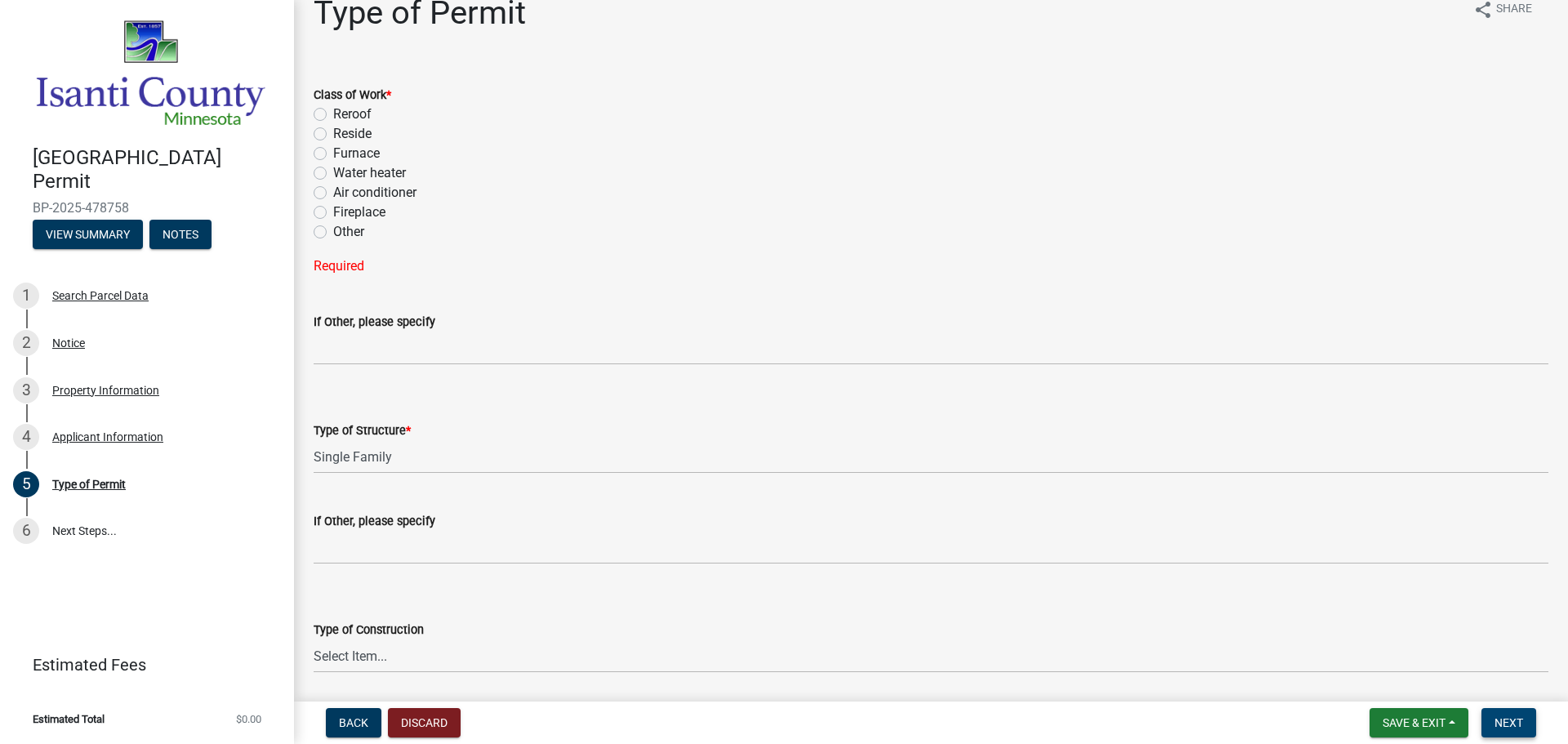
scroll to position [0, 0]
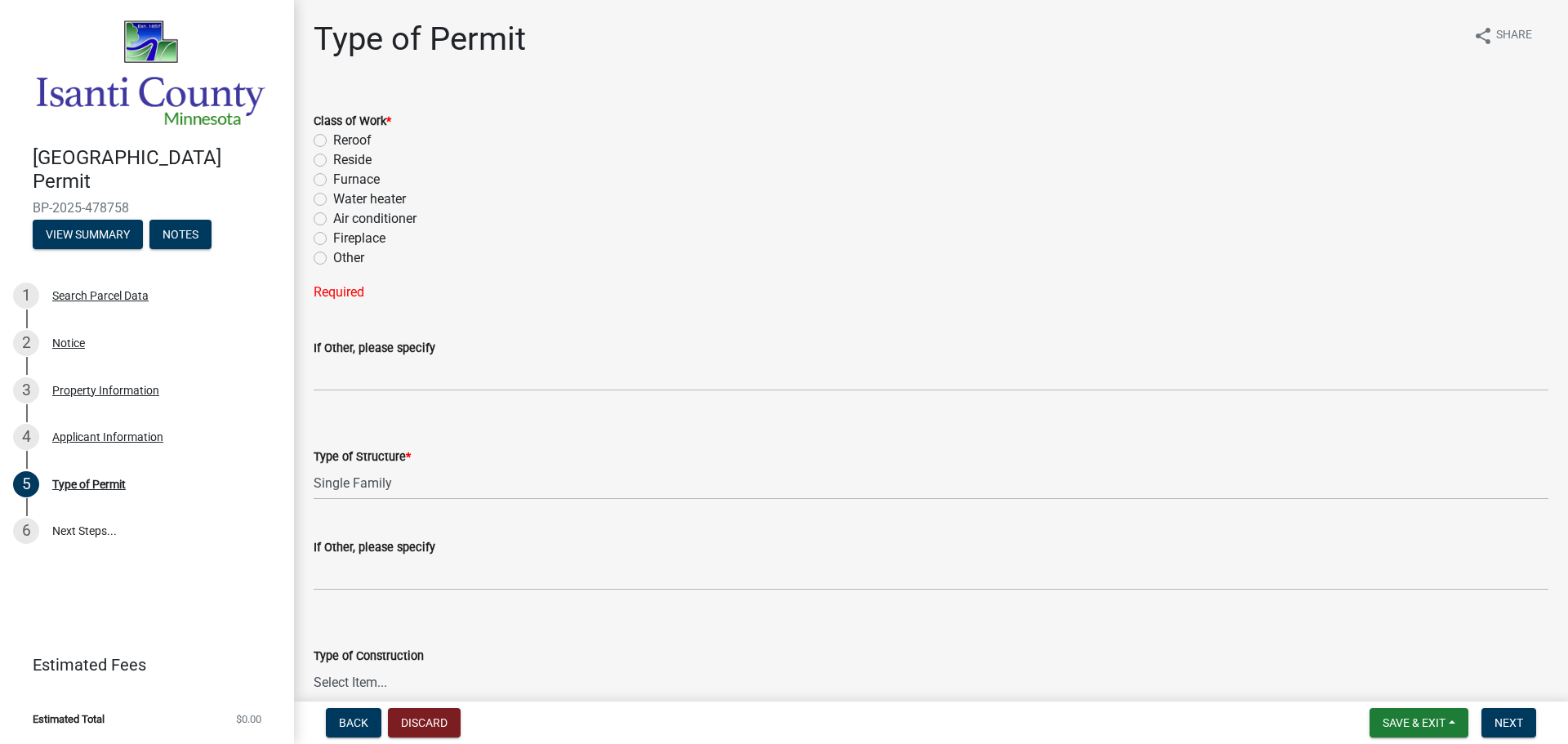
click at [355, 255] on label "Other" at bounding box center [349, 258] width 31 height 20
click at [344, 255] on input "Other" at bounding box center [338, 253] width 11 height 11
radio input "true"
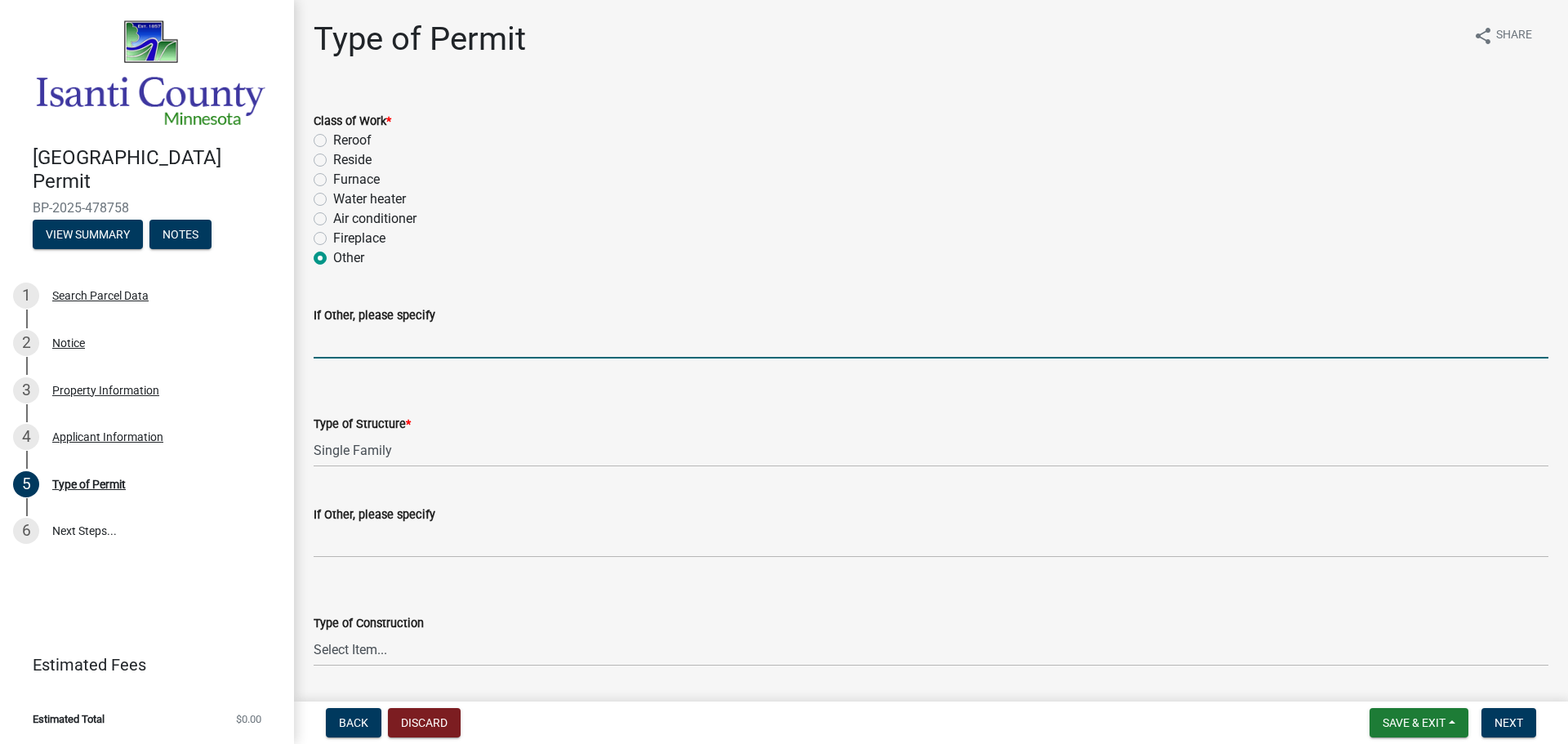
click at [364, 343] on input "If Other, please specify" at bounding box center [931, 341] width 1235 height 34
type input "BOILER REPLACEMENT"
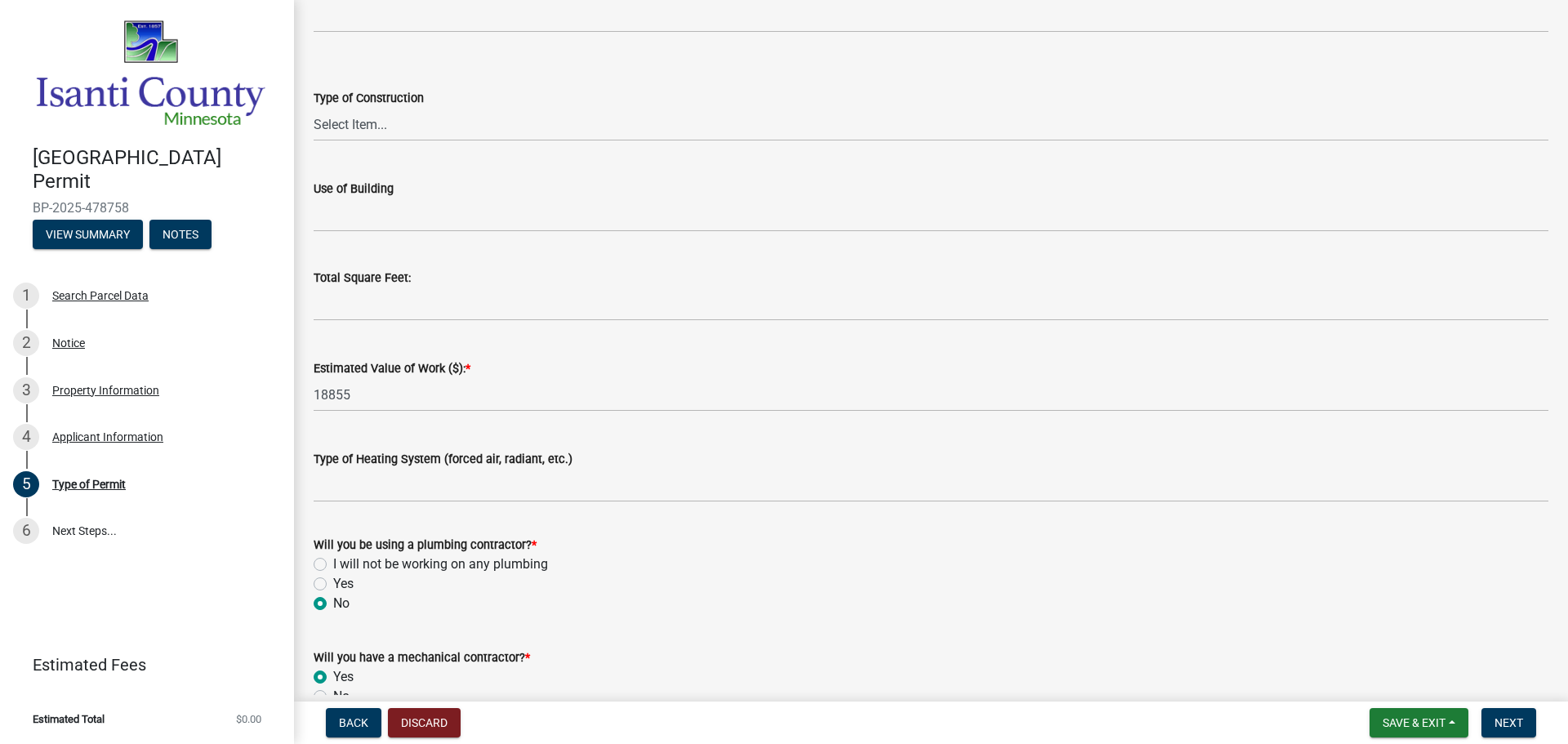
scroll to position [615, 0]
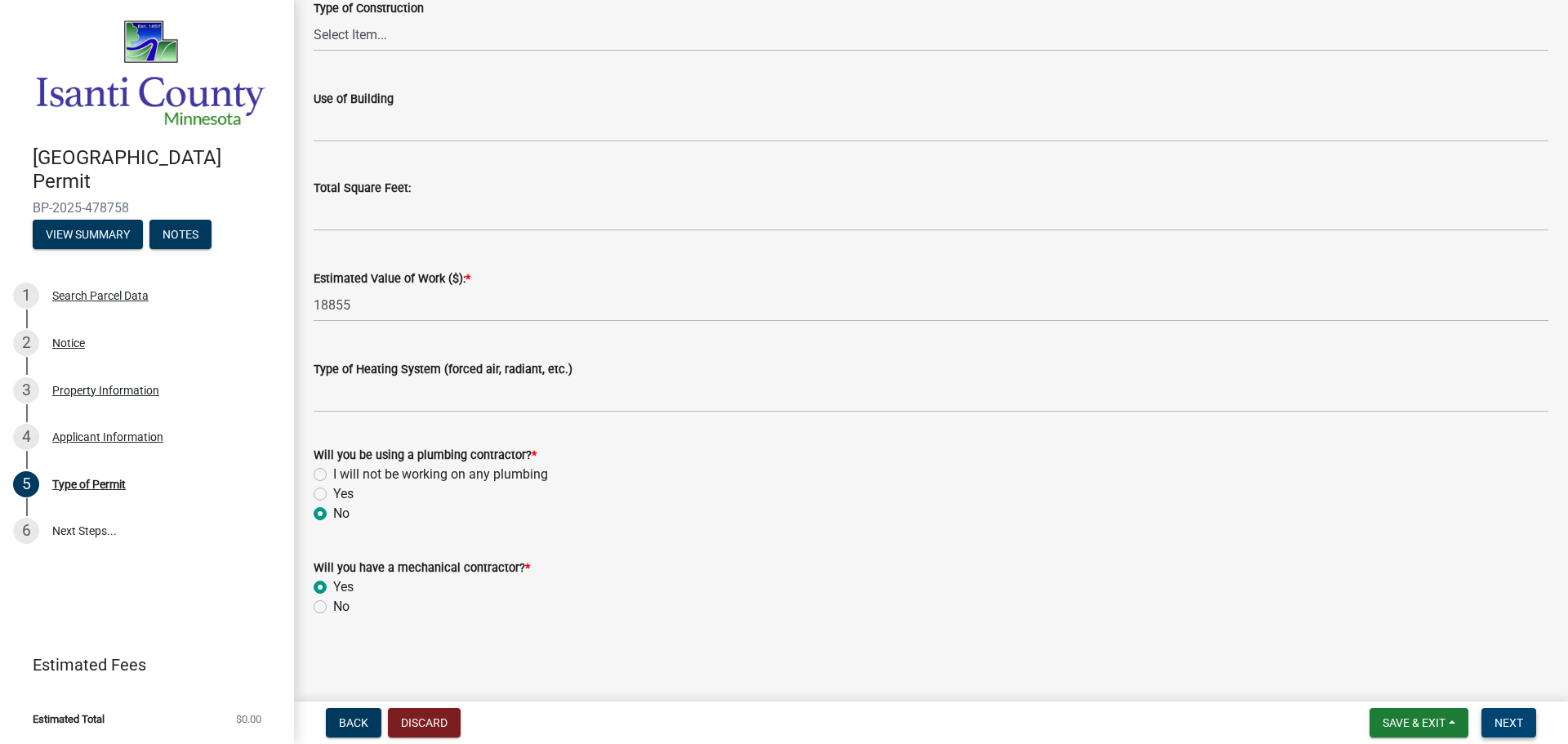
click at [1507, 728] on span "Next" at bounding box center [1508, 723] width 29 height 13
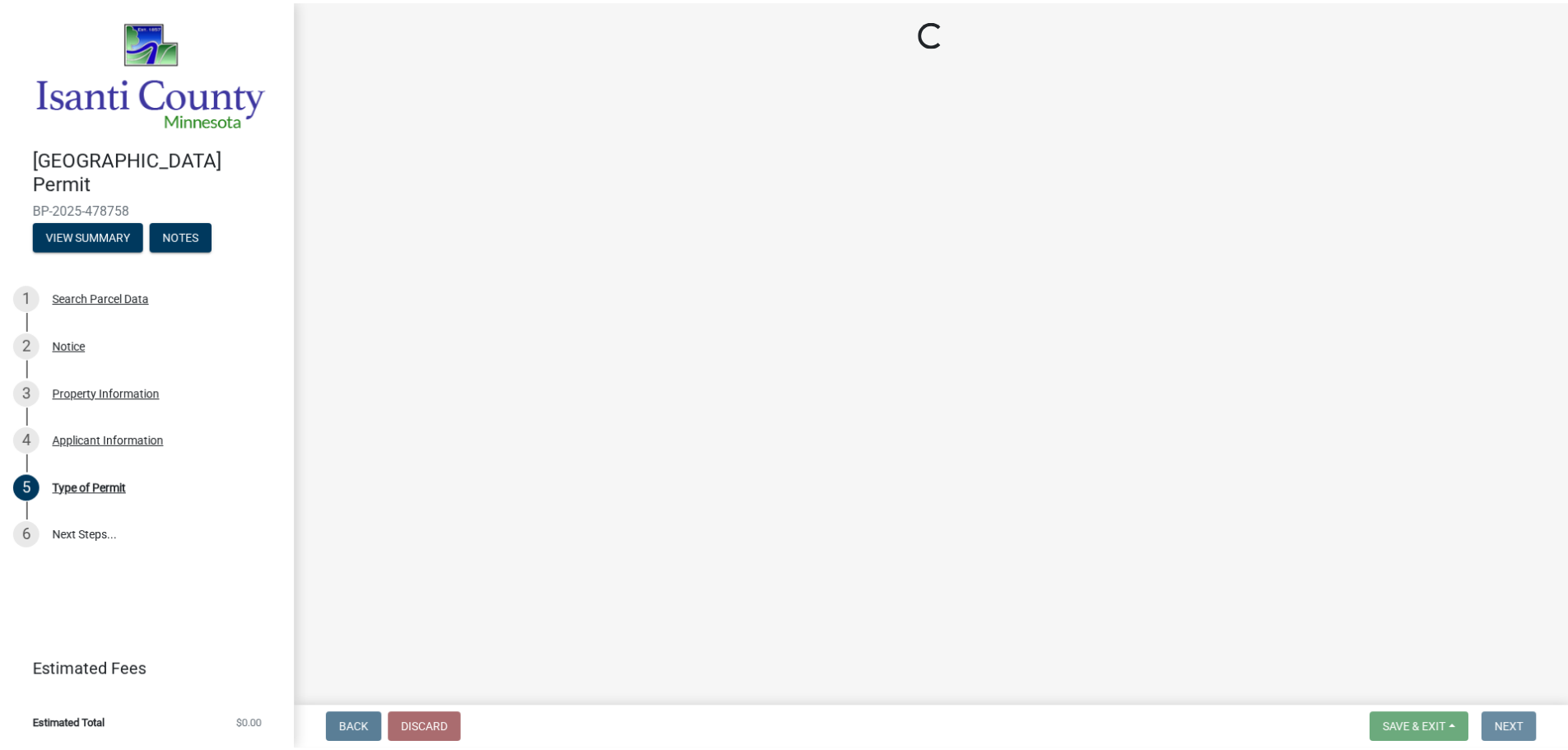
scroll to position [0, 0]
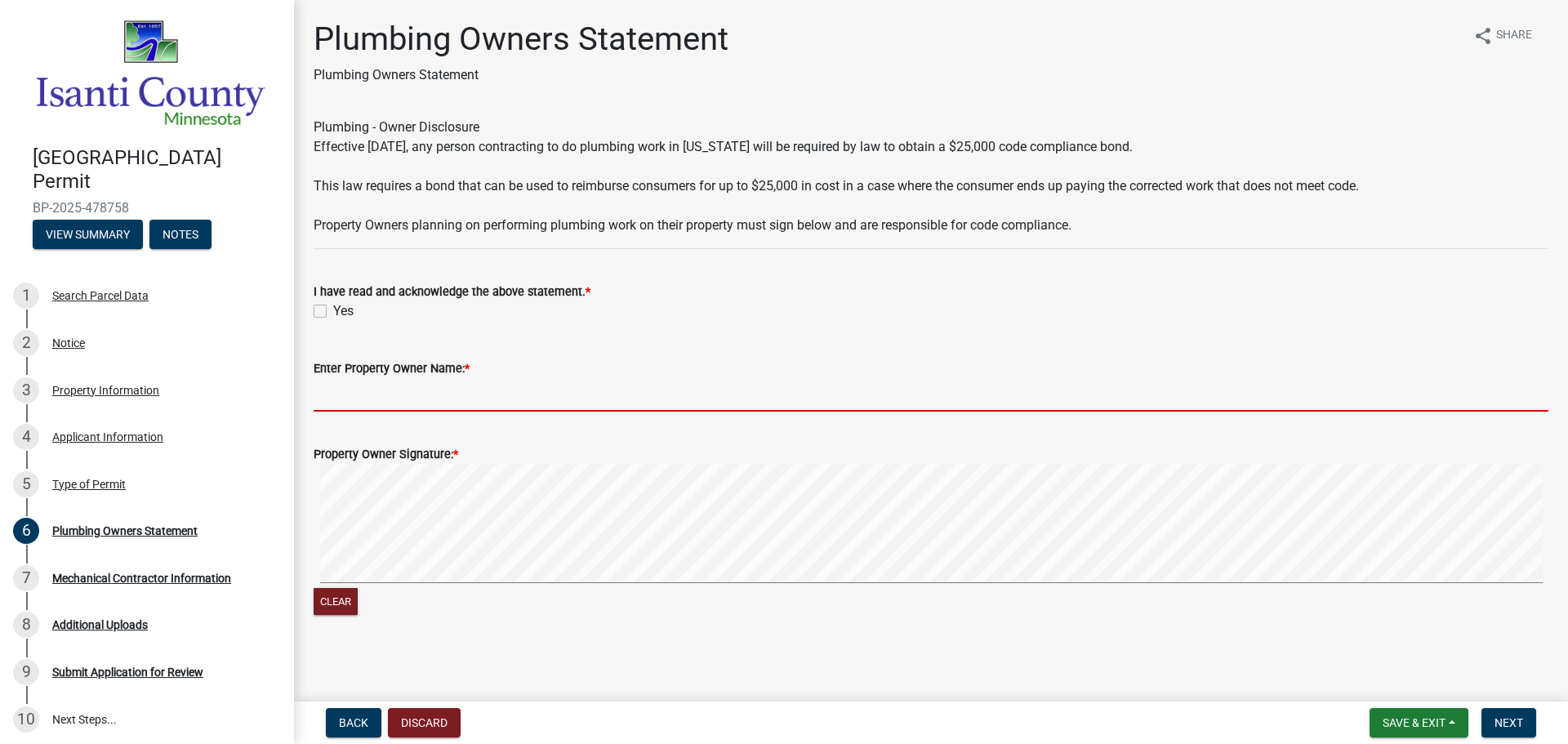
click at [390, 390] on input "Enter Property Owner Name: *" at bounding box center [931, 395] width 1235 height 34
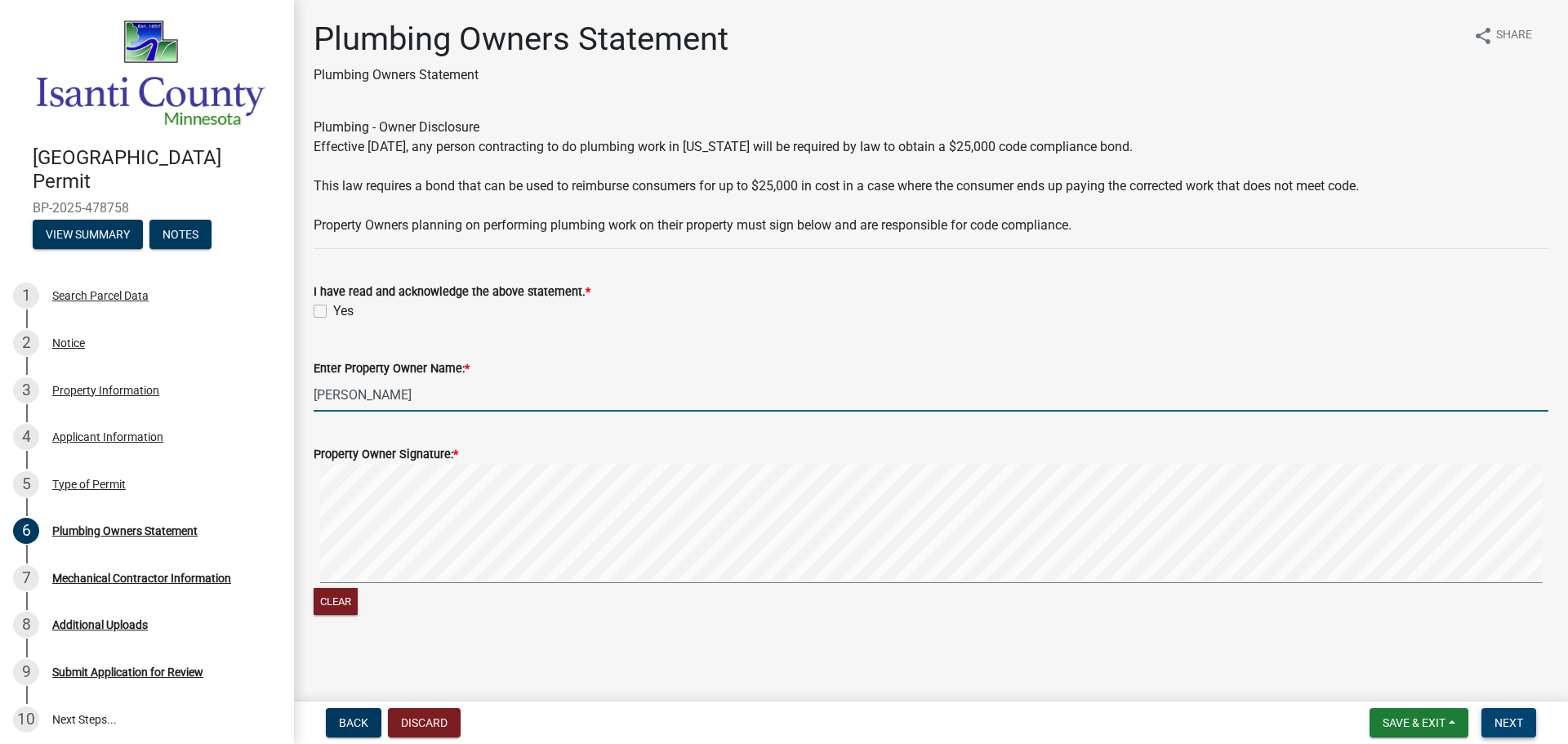
type input "[PERSON_NAME]"
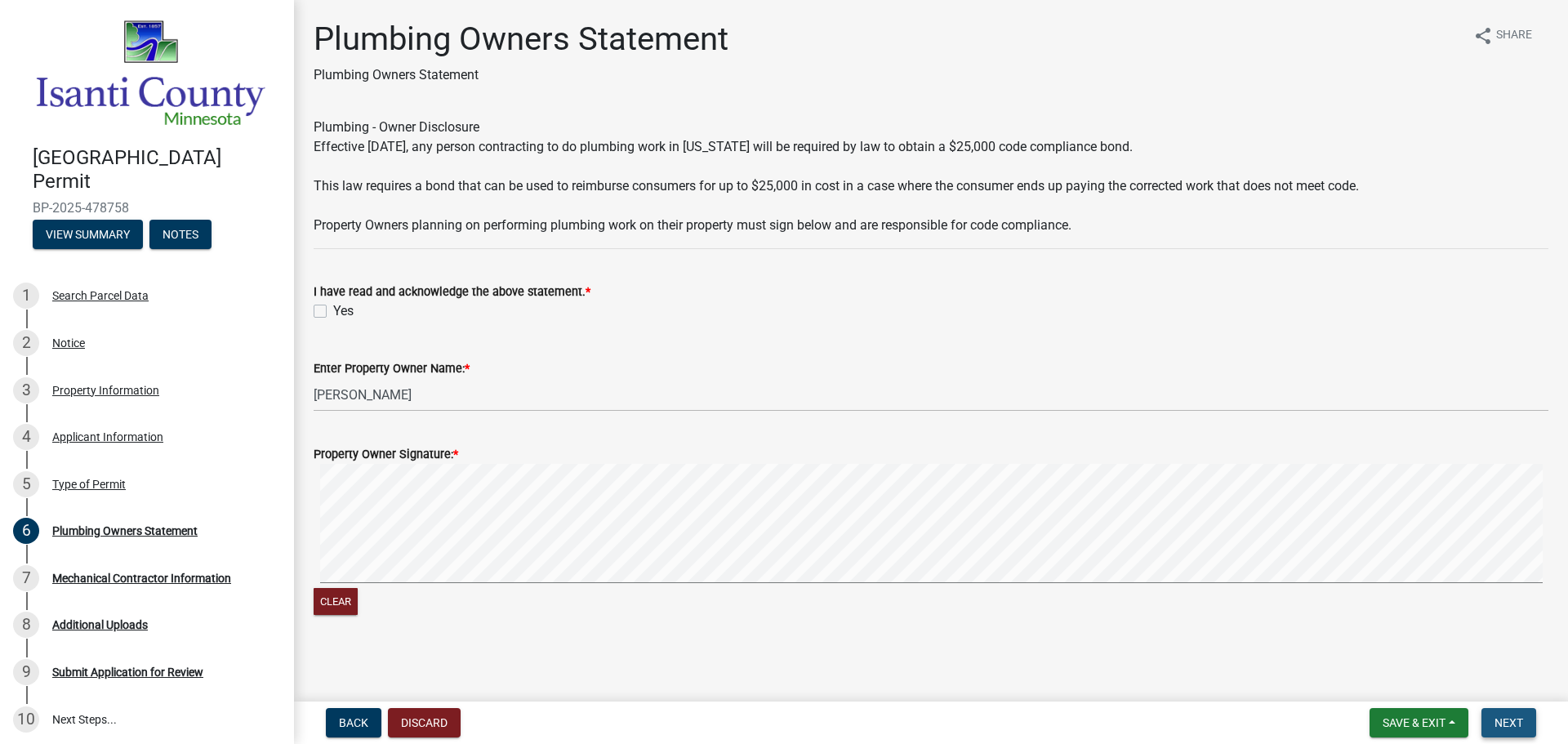
click at [1527, 724] on button "Next" at bounding box center [1508, 723] width 55 height 29
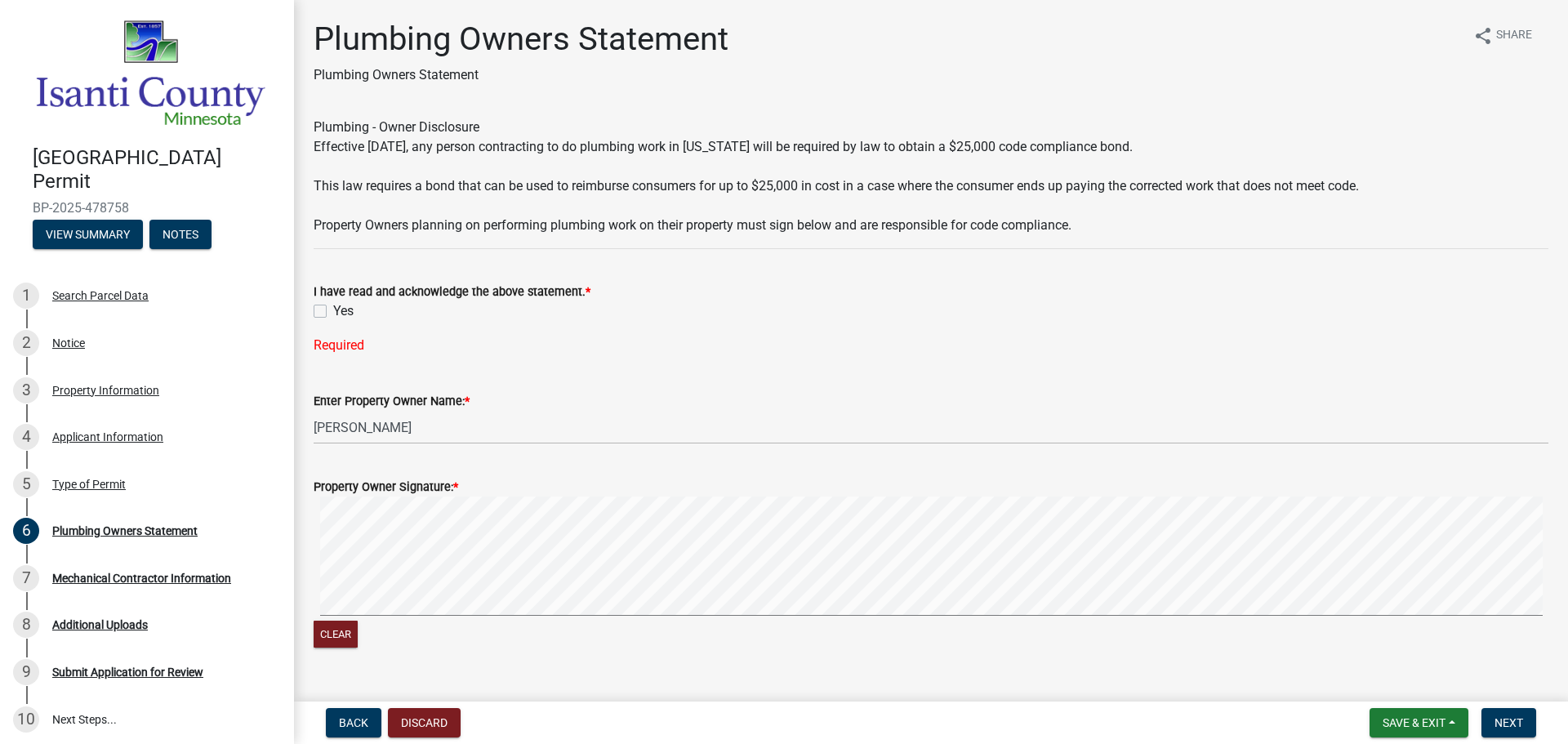
click at [332, 307] on div "Yes" at bounding box center [931, 311] width 1235 height 20
click at [333, 311] on label "Yes" at bounding box center [343, 311] width 20 height 20
click at [333, 311] on input "Yes" at bounding box center [338, 306] width 11 height 11
checkbox input "true"
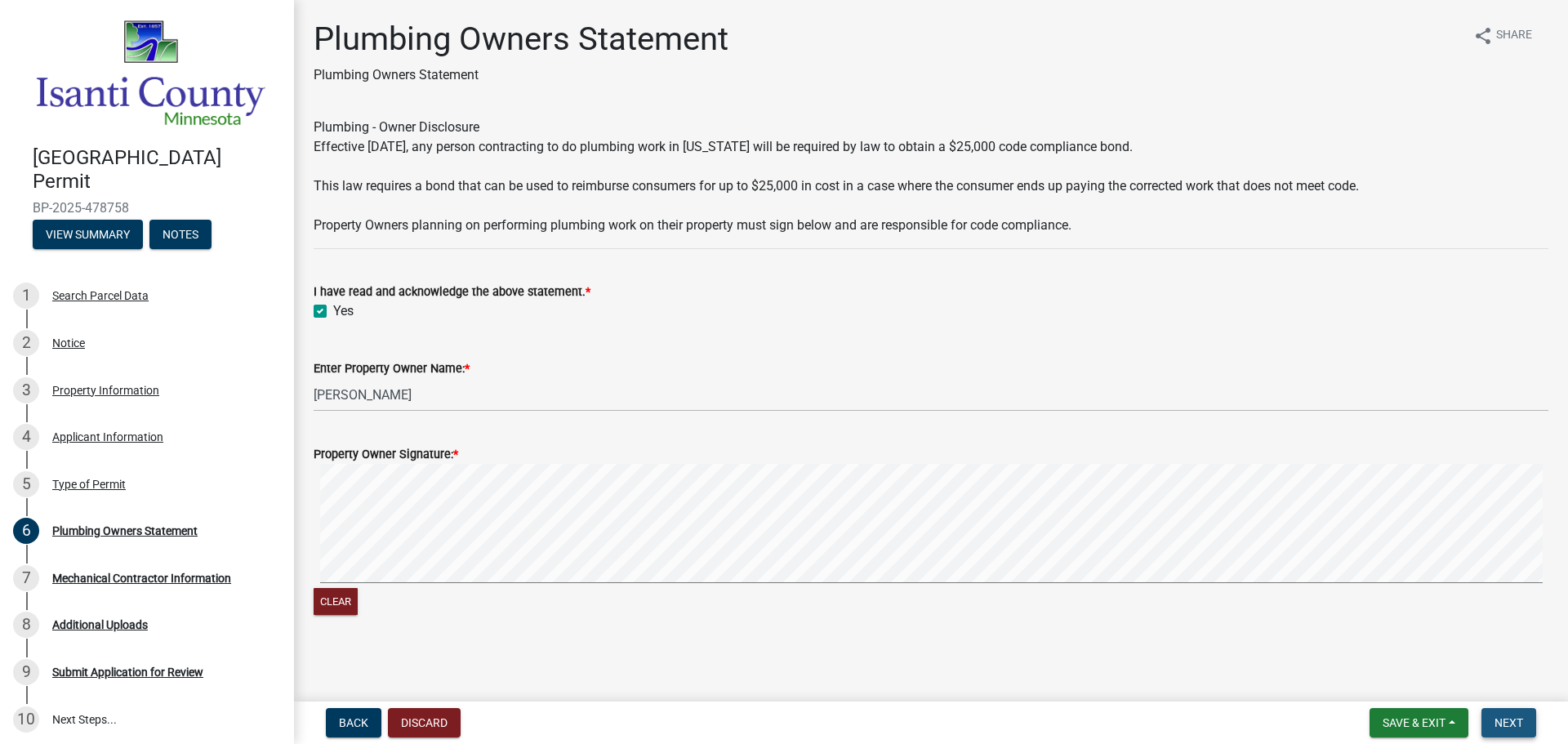
click at [1508, 725] on span "Next" at bounding box center [1508, 723] width 29 height 13
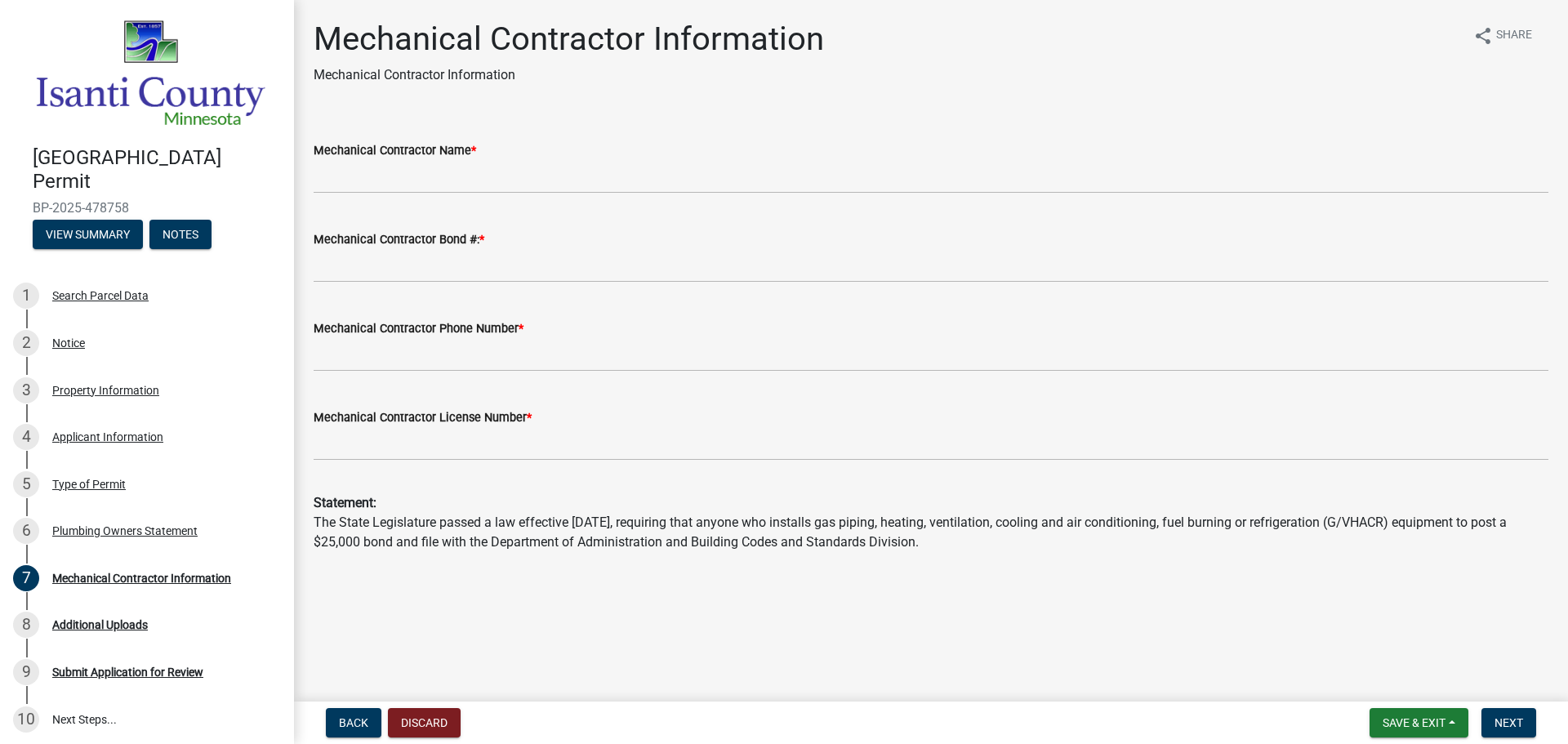
click at [480, 148] on div "Mechanical Contractor Name *" at bounding box center [931, 151] width 1235 height 20
click at [486, 158] on div "Mechanical Contractor Name *" at bounding box center [931, 151] width 1235 height 20
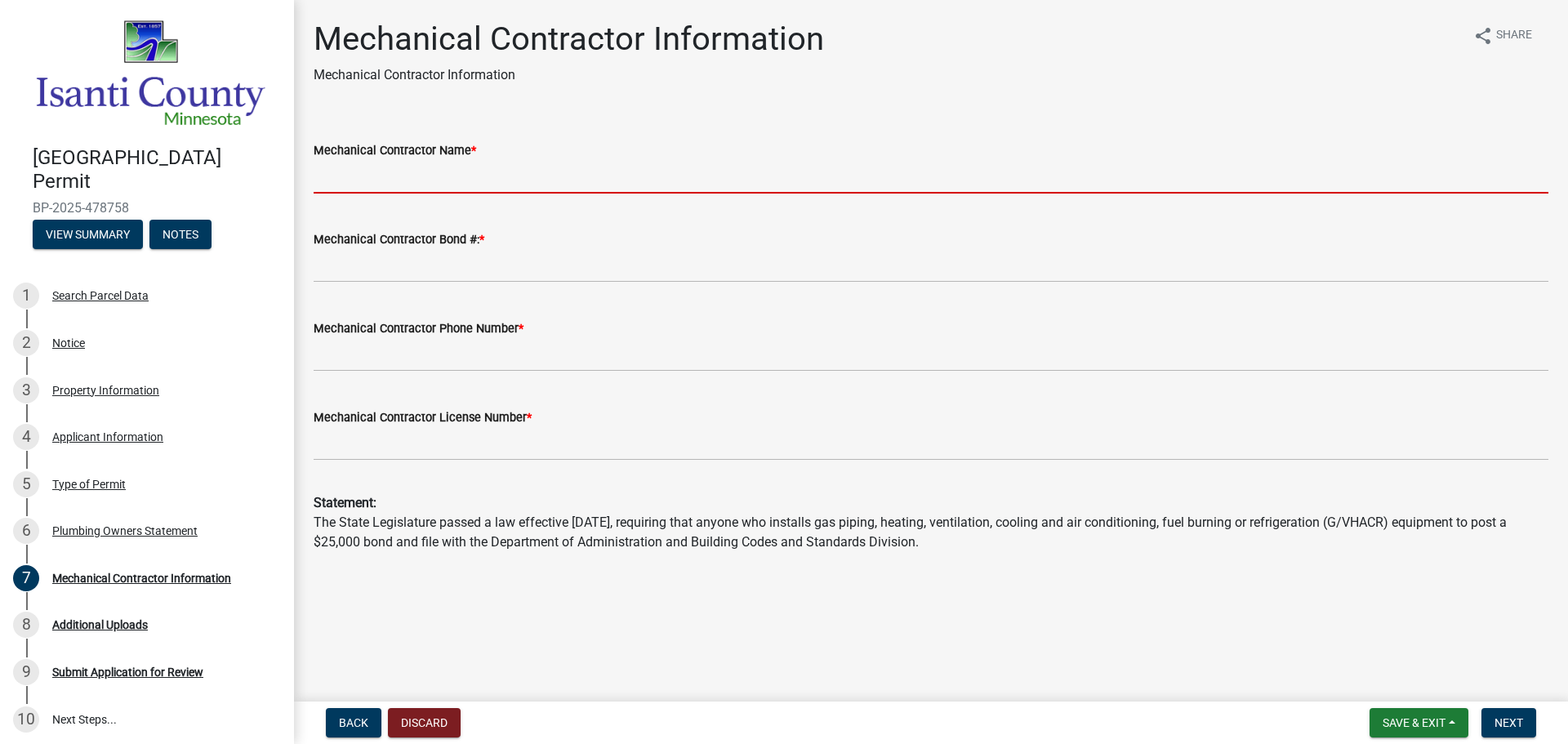
click at [494, 178] on input "Mechanical Contractor Name *" at bounding box center [931, 176] width 1235 height 34
type input "[PERSON_NAME] BROS."
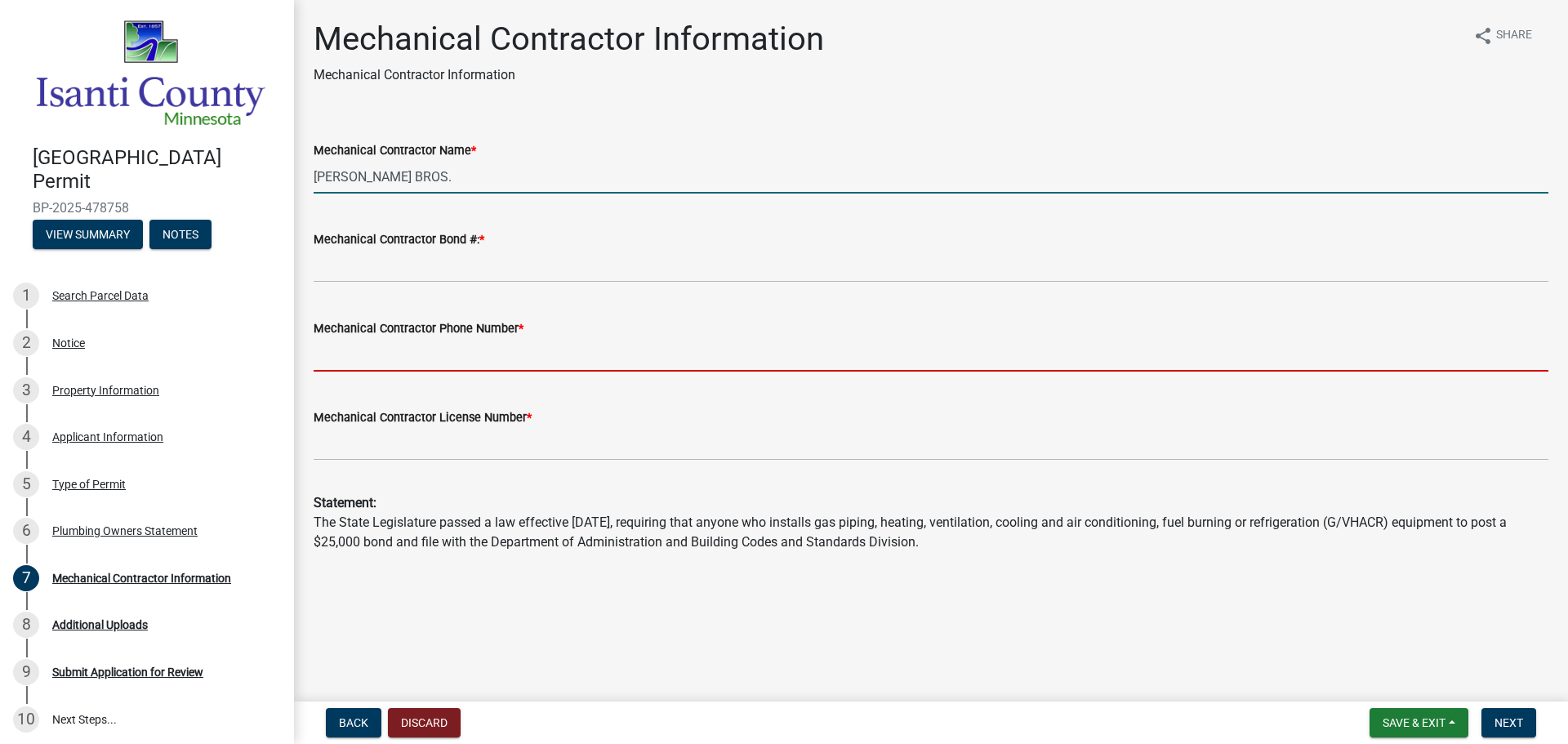
type input "7636893141"
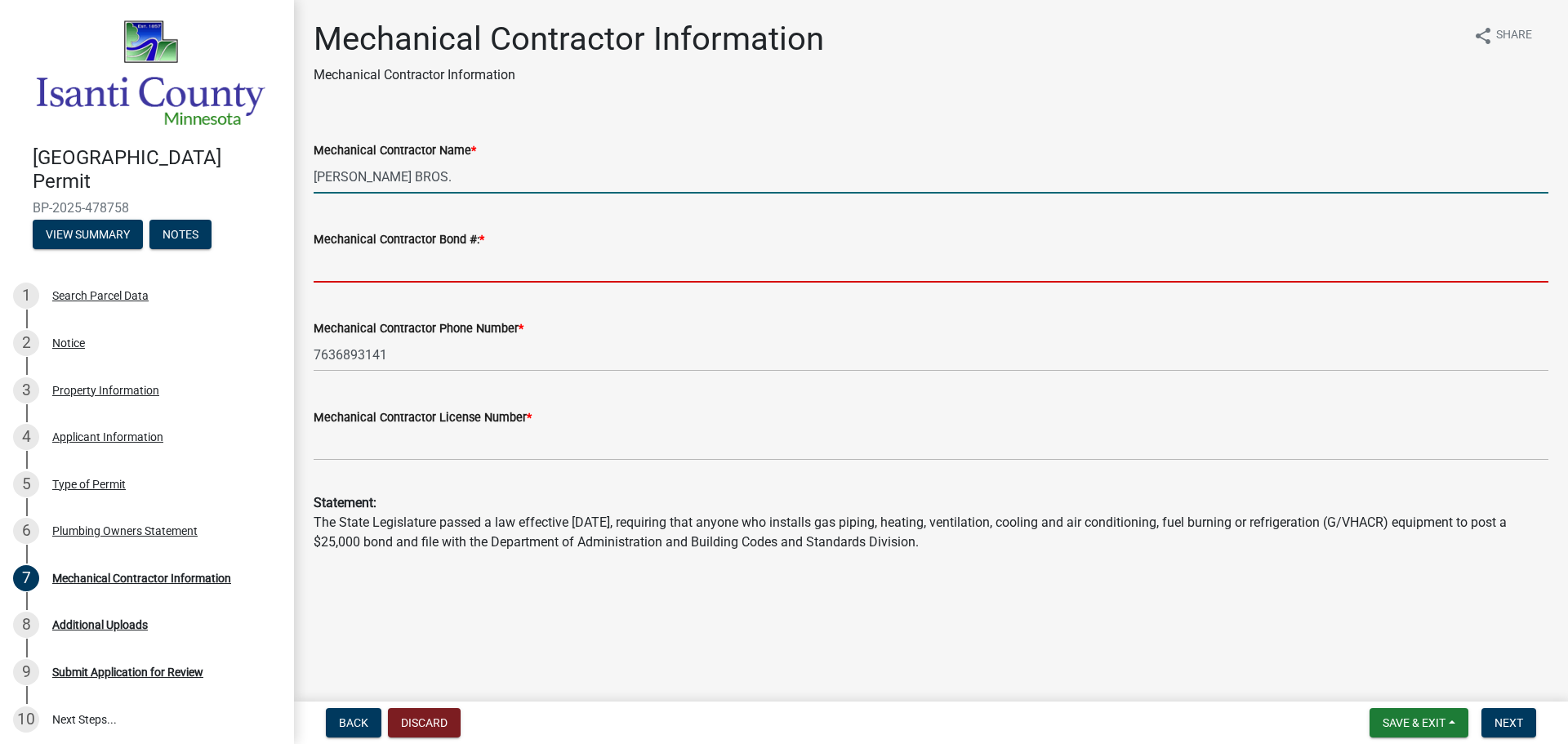
click at [460, 275] on input "Mechanical Contractor Bond #: *" at bounding box center [931, 265] width 1235 height 34
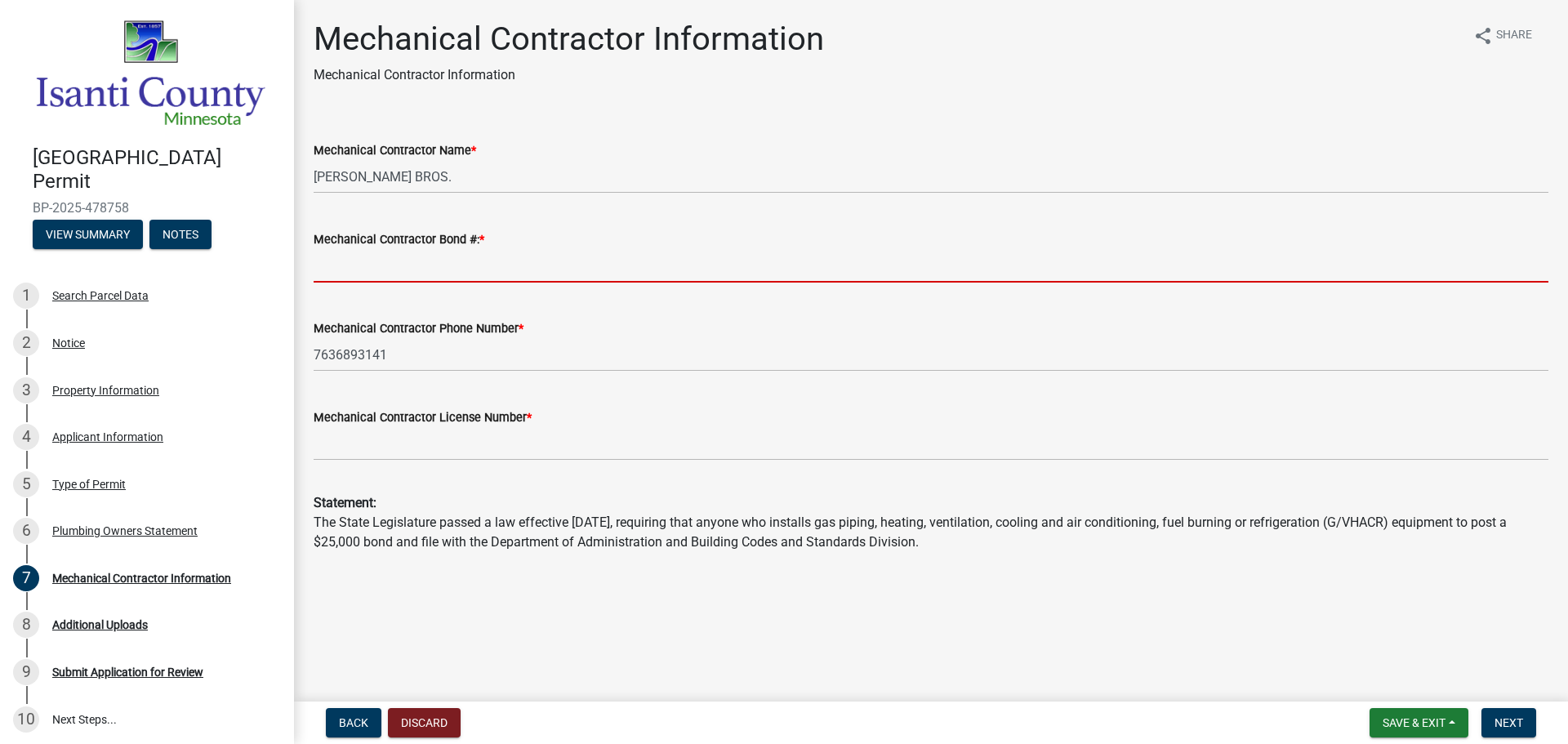
type input "MB003001"
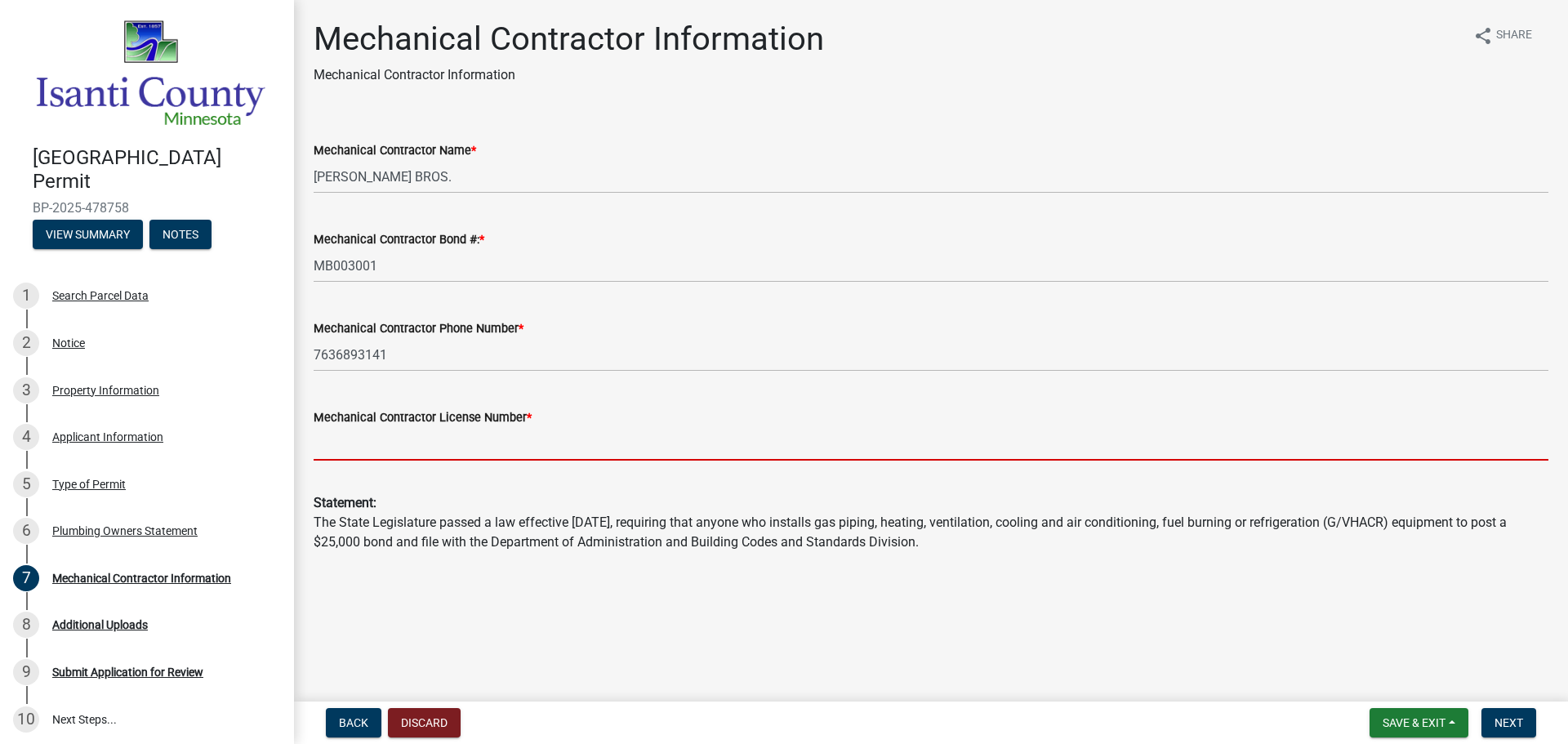
click at [490, 449] on input "Mechanical Contractor License Number *" at bounding box center [931, 444] width 1235 height 34
type input "MB003001"
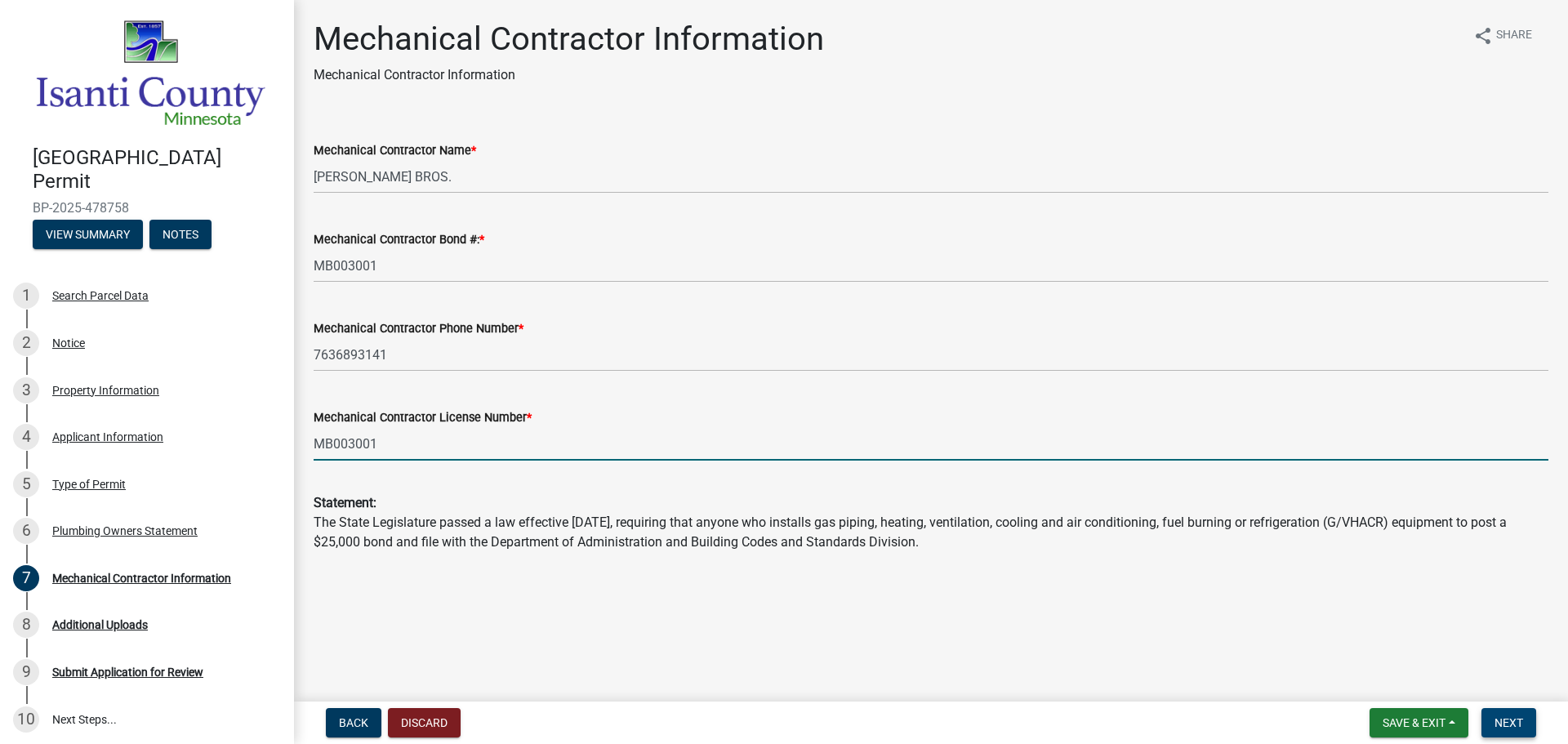
click at [1529, 735] on button "Next" at bounding box center [1508, 723] width 55 height 29
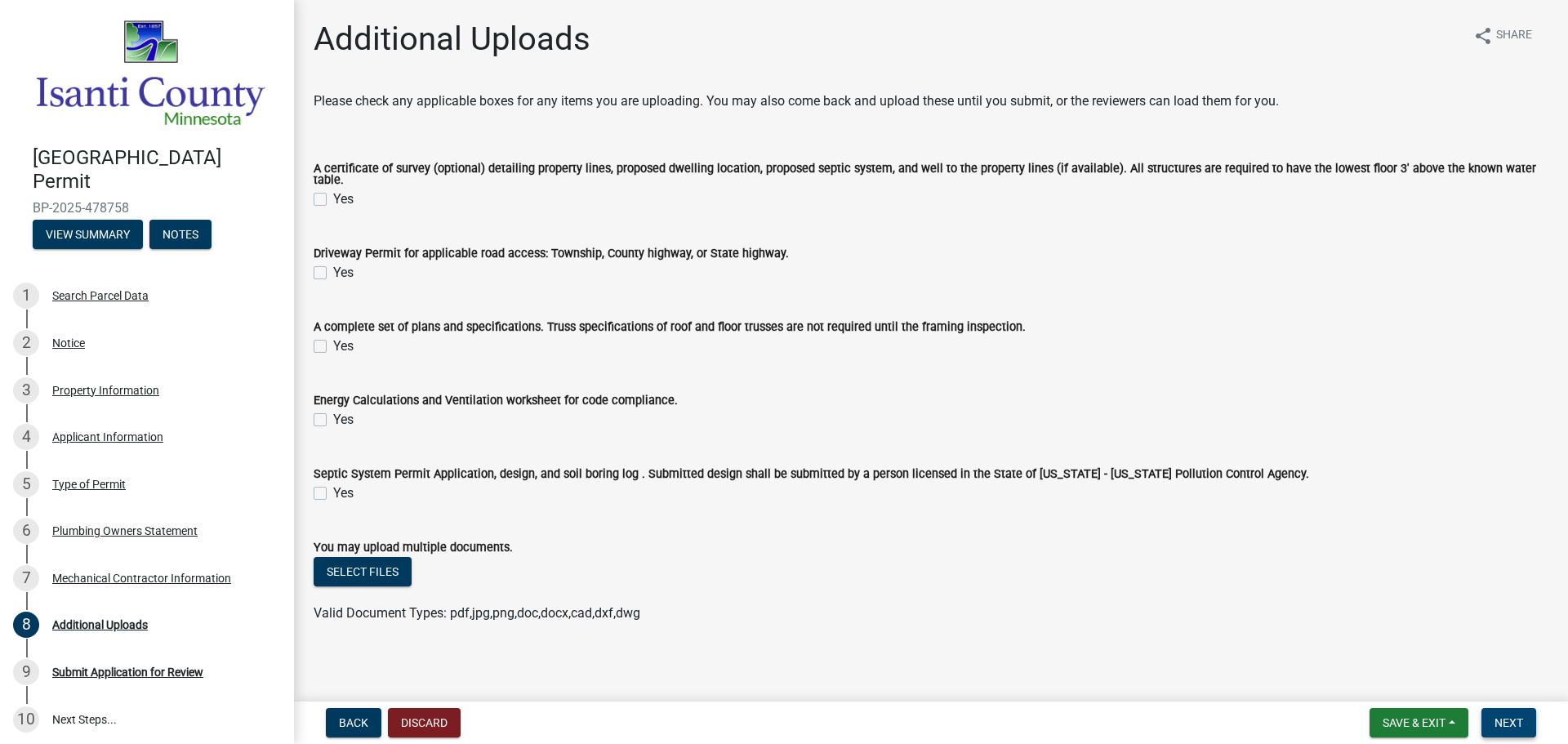
click at [1530, 722] on button "Next" at bounding box center [1508, 723] width 55 height 29
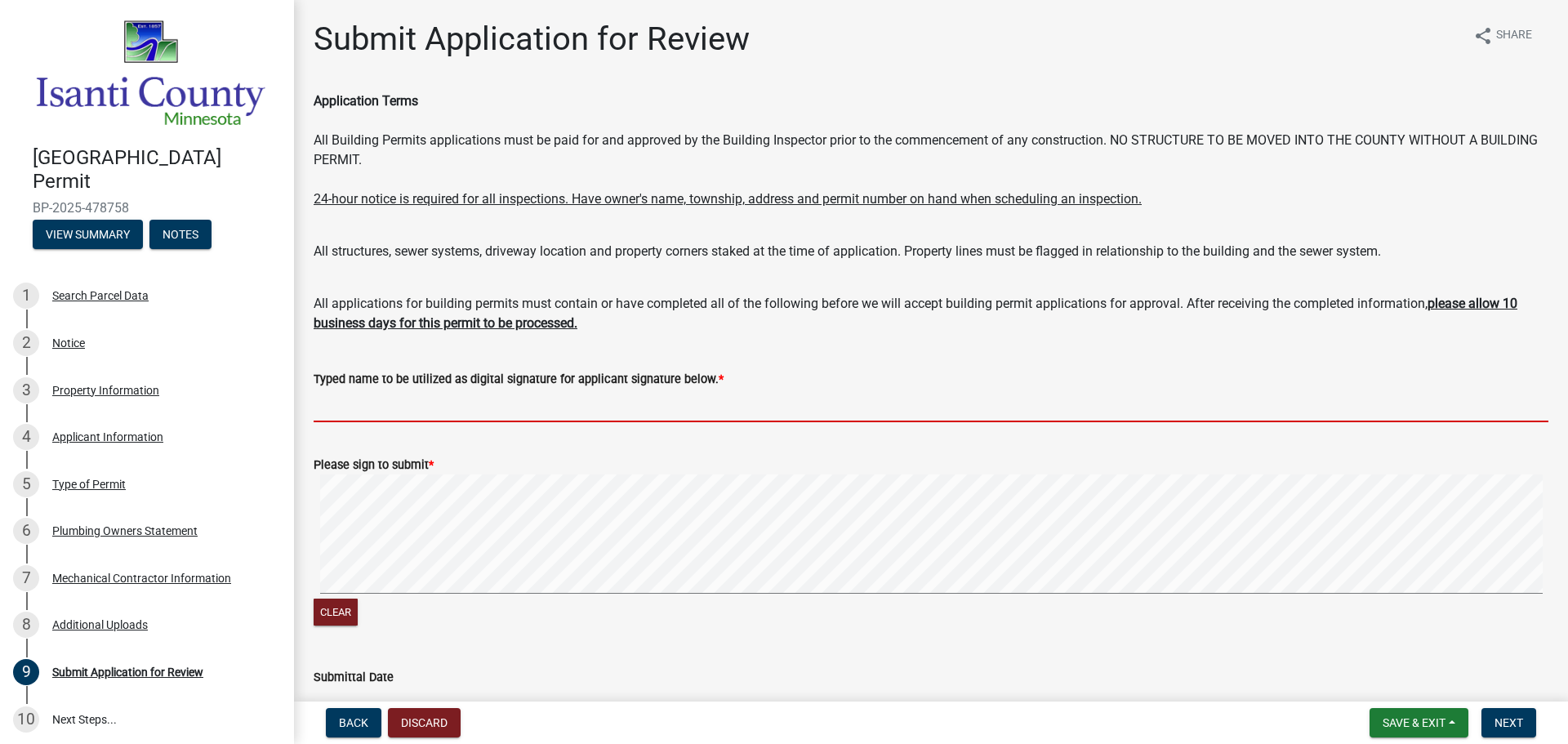
click at [545, 399] on input "Typed name to be utilized as digital signature for applicant signature below. *" at bounding box center [931, 405] width 1235 height 34
type input "[PERSON_NAME]"
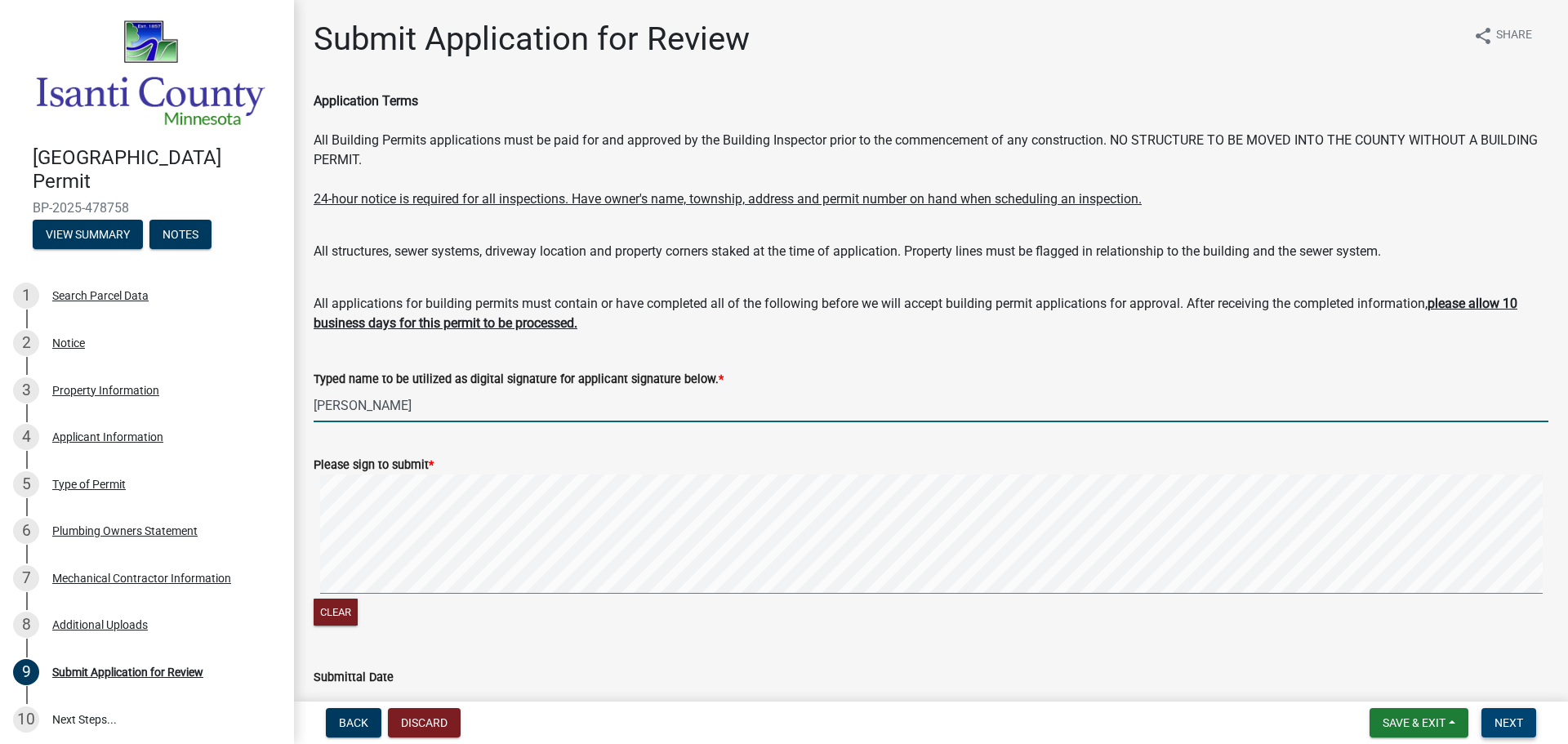
click at [1494, 720] on span "Next" at bounding box center [1508, 723] width 29 height 13
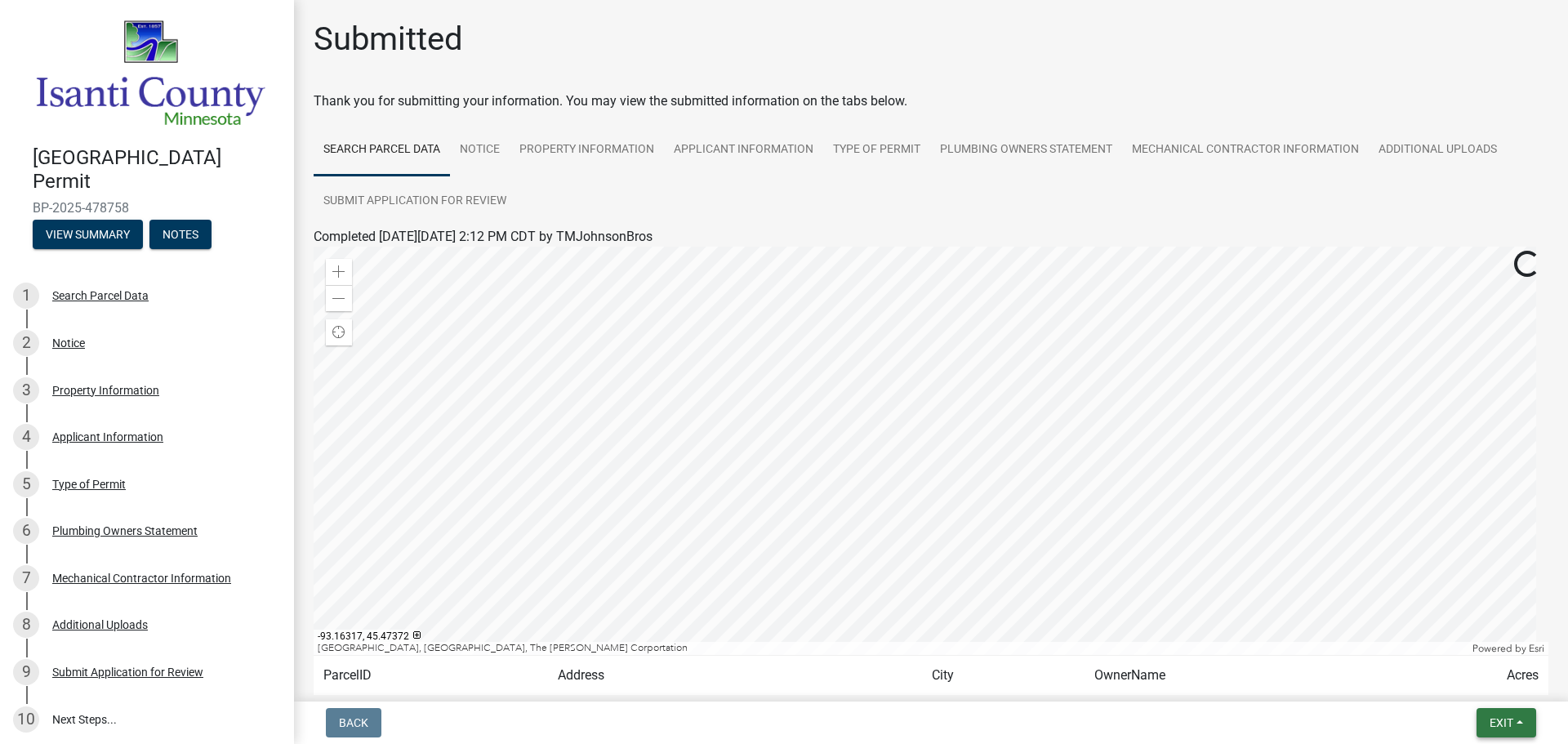
click at [1513, 732] on button "Exit" at bounding box center [1506, 723] width 60 height 29
click at [1483, 681] on button "Save & Exit" at bounding box center [1471, 680] width 131 height 39
